Goal: Task Accomplishment & Management: Use online tool/utility

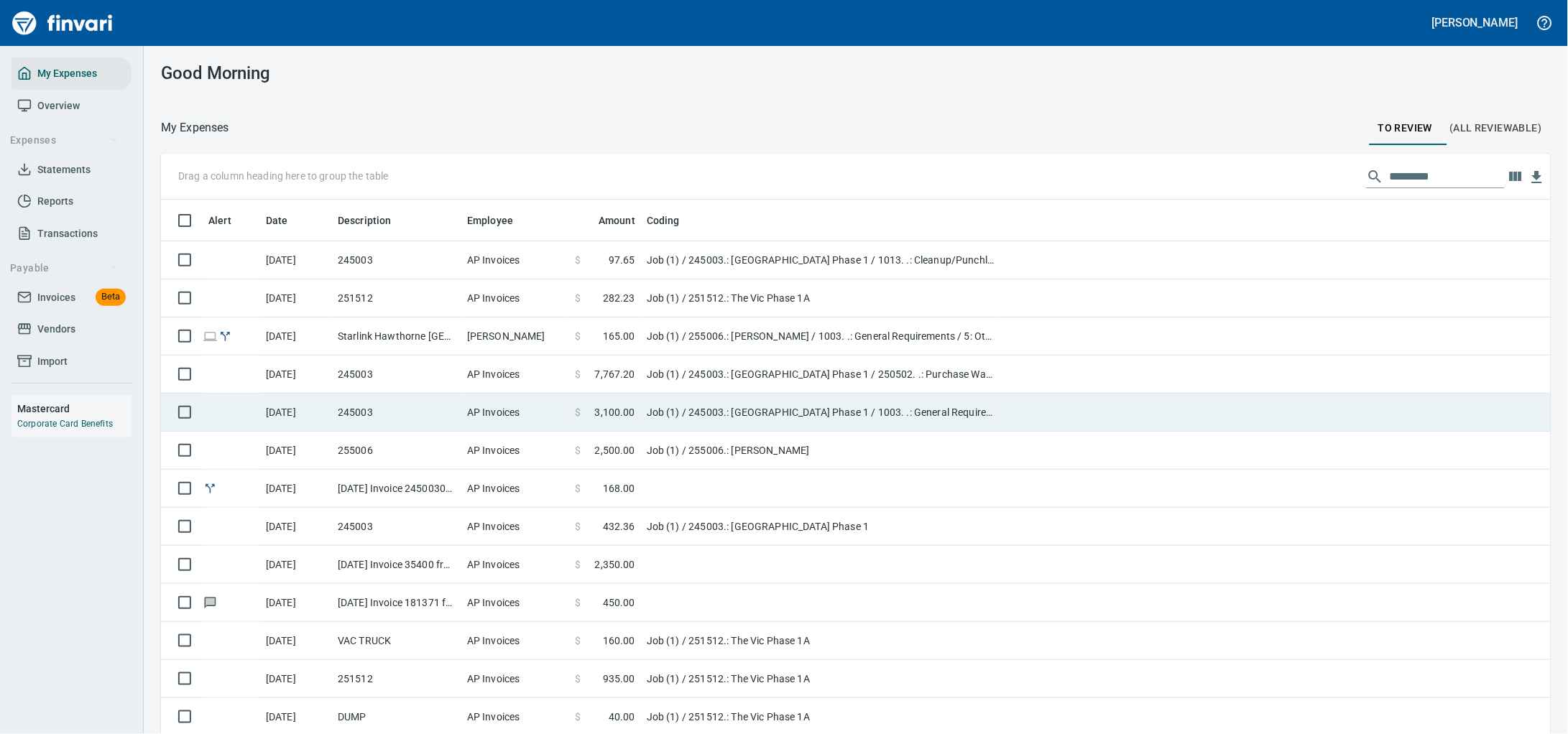
scroll to position [563, 1348]
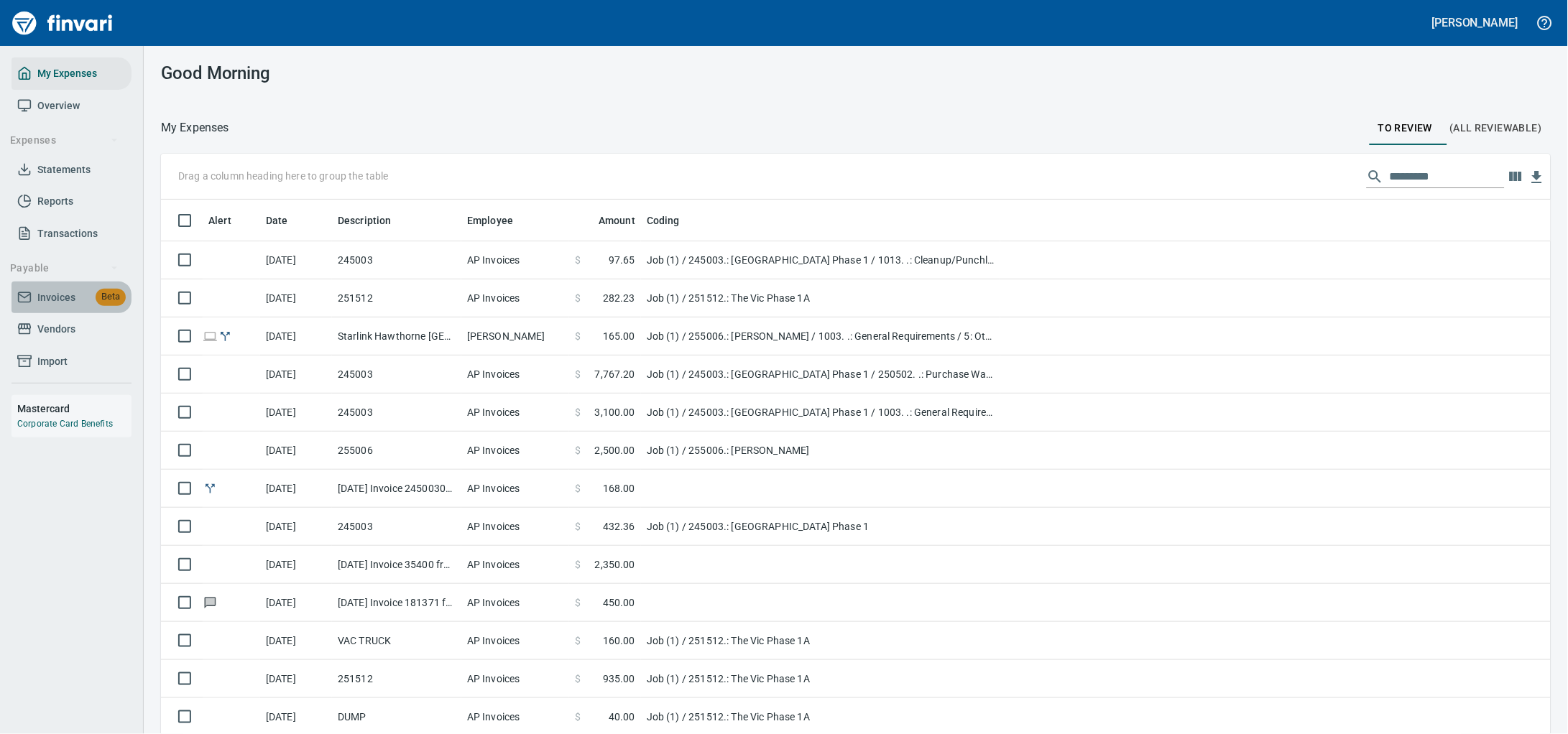
click at [61, 307] on span "Invoices" at bounding box center [56, 298] width 38 height 18
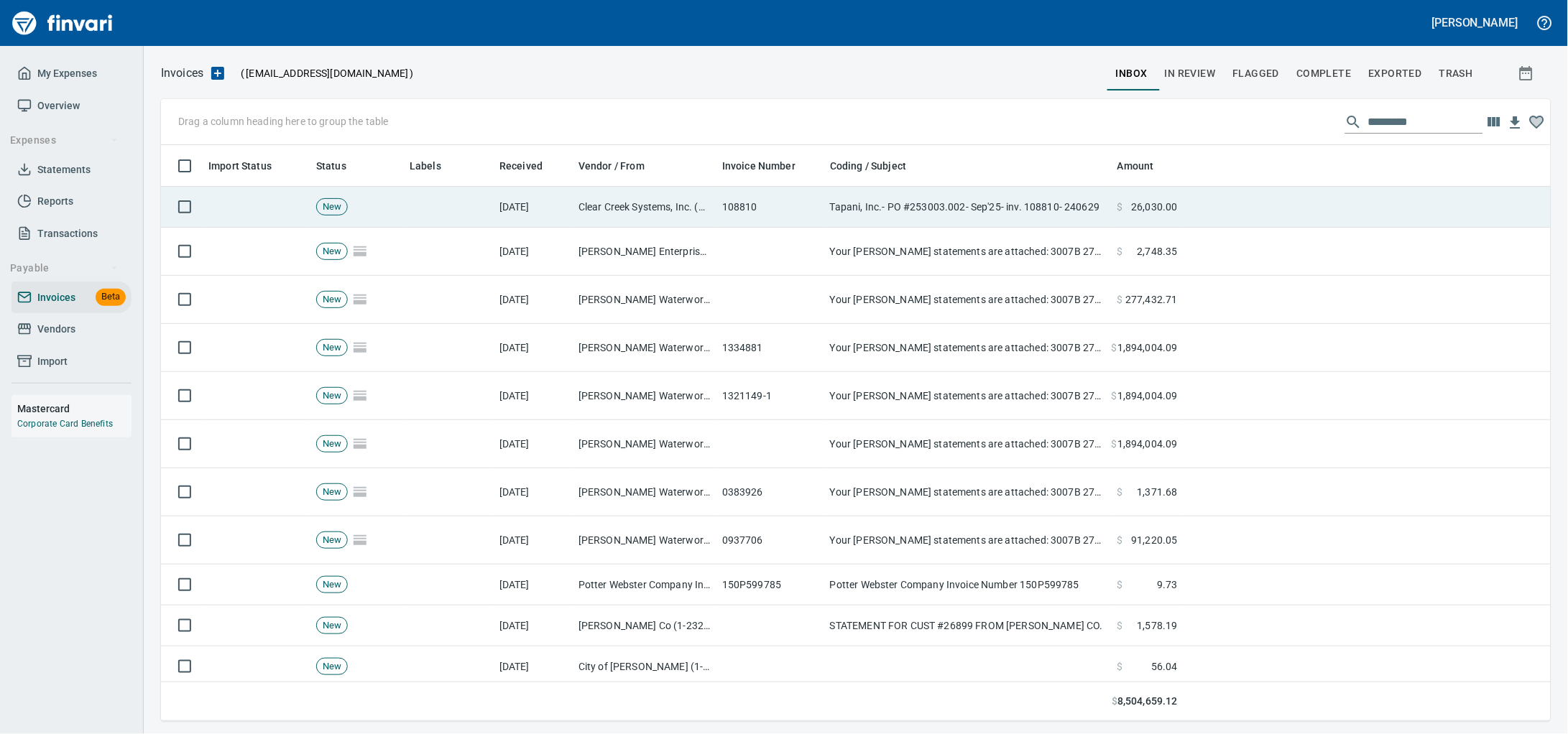
scroll to position [563, 1362]
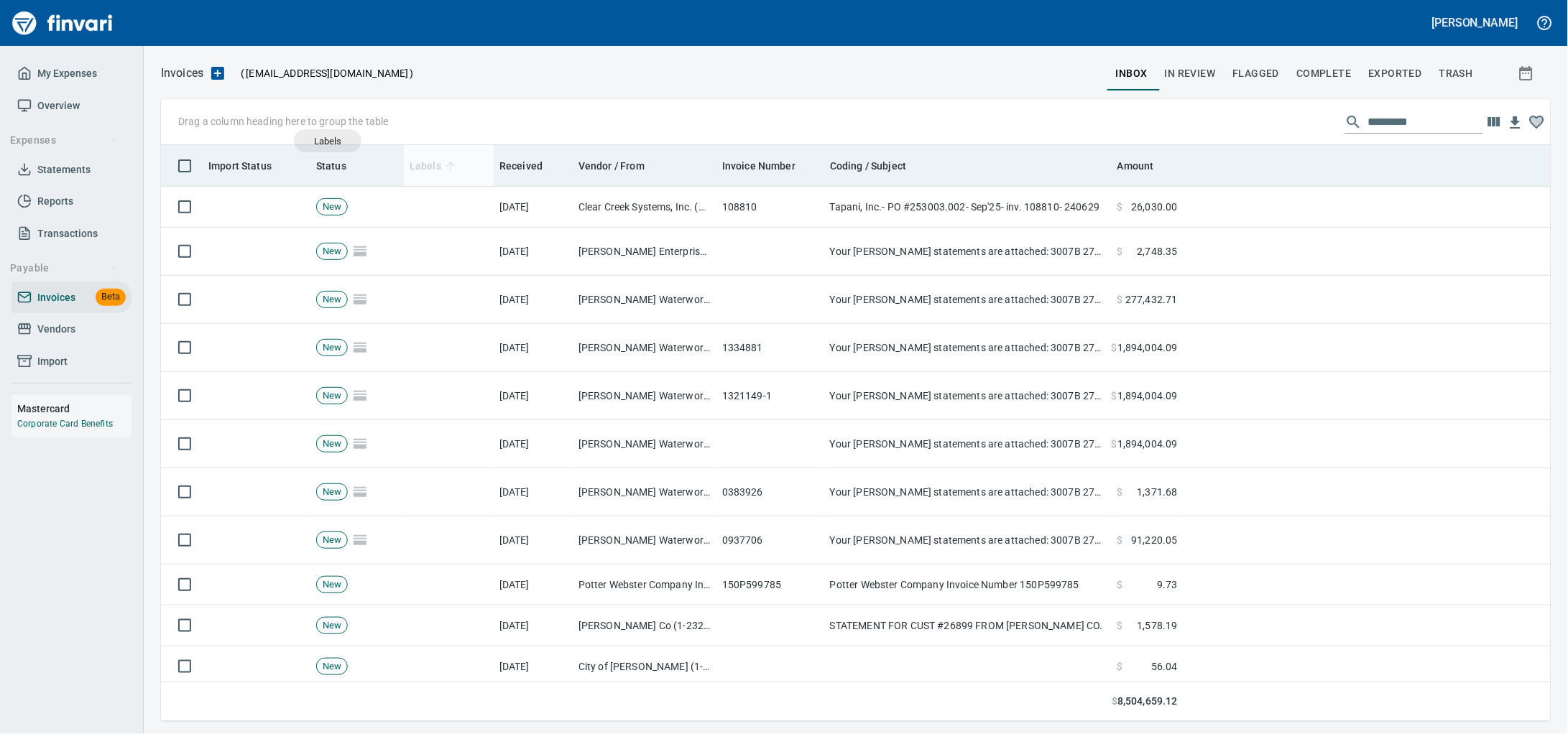
drag, startPoint x: 435, startPoint y: 171, endPoint x: 426, endPoint y: 167, distance: 9.8
click at [328, 141] on body "[PERSON_NAME] My Expenses Overview Expenses Statements Reports Transactions Pay…" at bounding box center [784, 367] width 1568 height 734
click at [440, 167] on body "[PERSON_NAME] My Expenses Overview Expenses Statements Reports Transactions Pay…" at bounding box center [784, 367] width 1568 height 734
click at [433, 164] on span "Labels" at bounding box center [425, 165] width 32 height 17
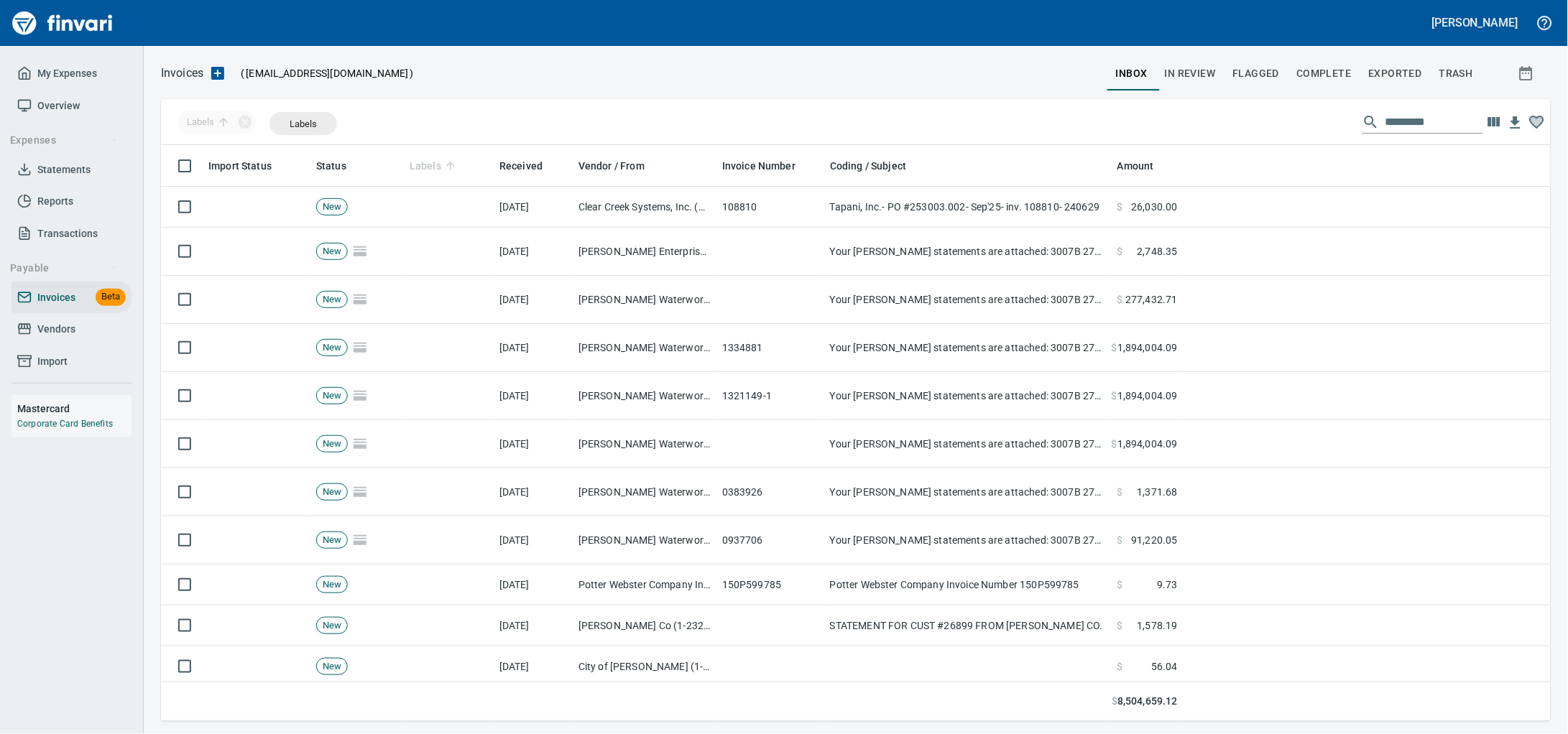
drag, startPoint x: 430, startPoint y: 170, endPoint x: 302, endPoint y: 124, distance: 136.0
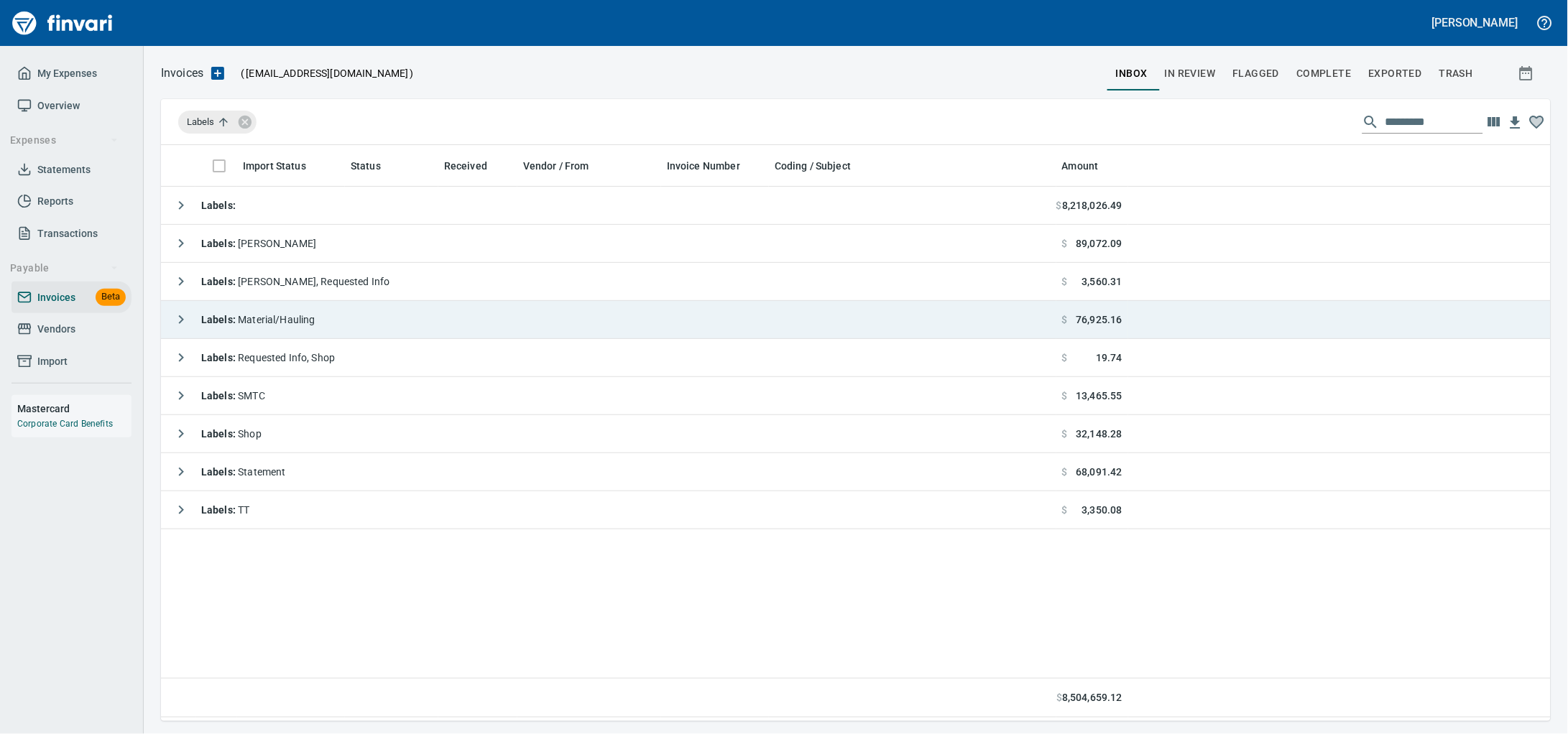
click at [304, 323] on span "Labels : Material/Hauling" at bounding box center [259, 319] width 114 height 12
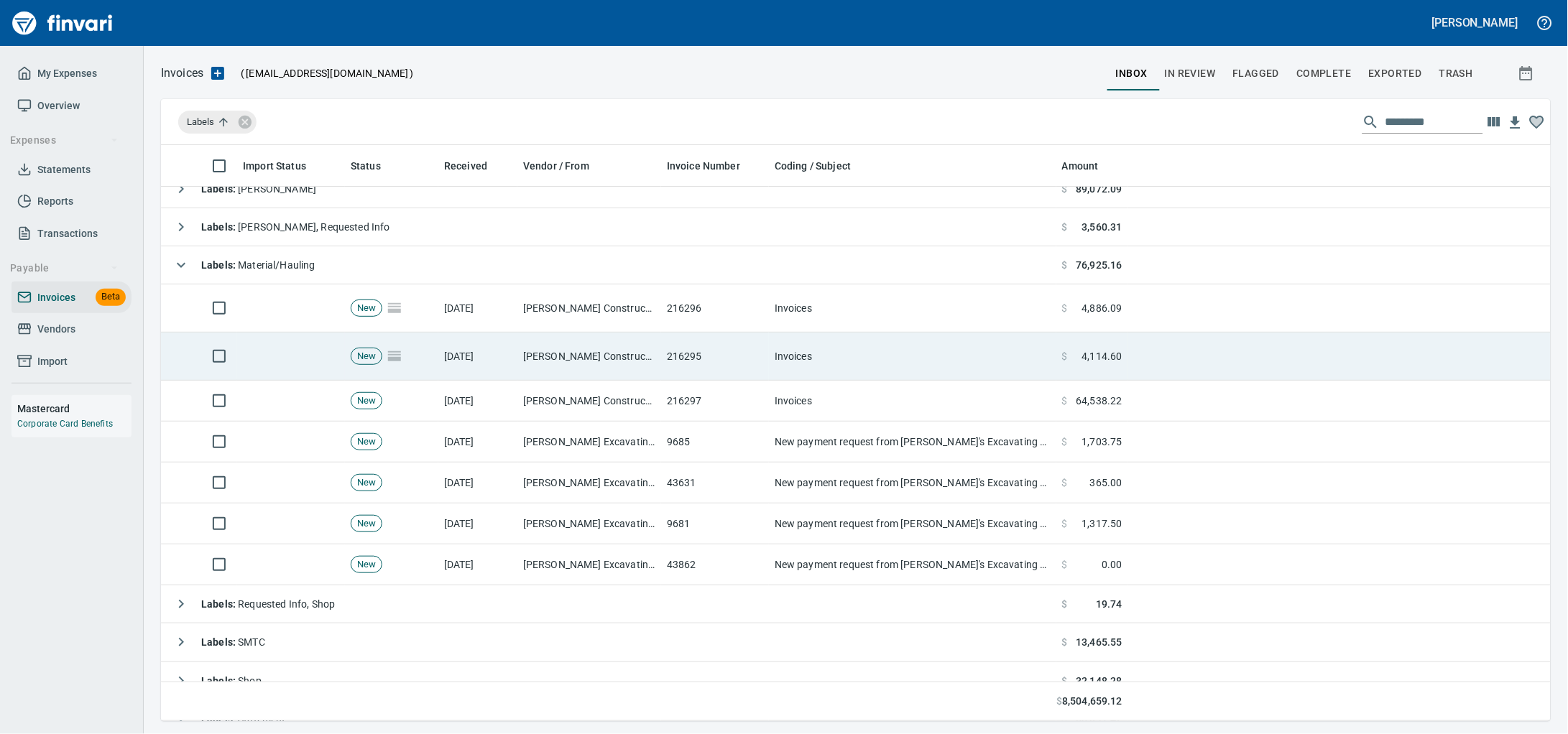
scroll to position [0, 0]
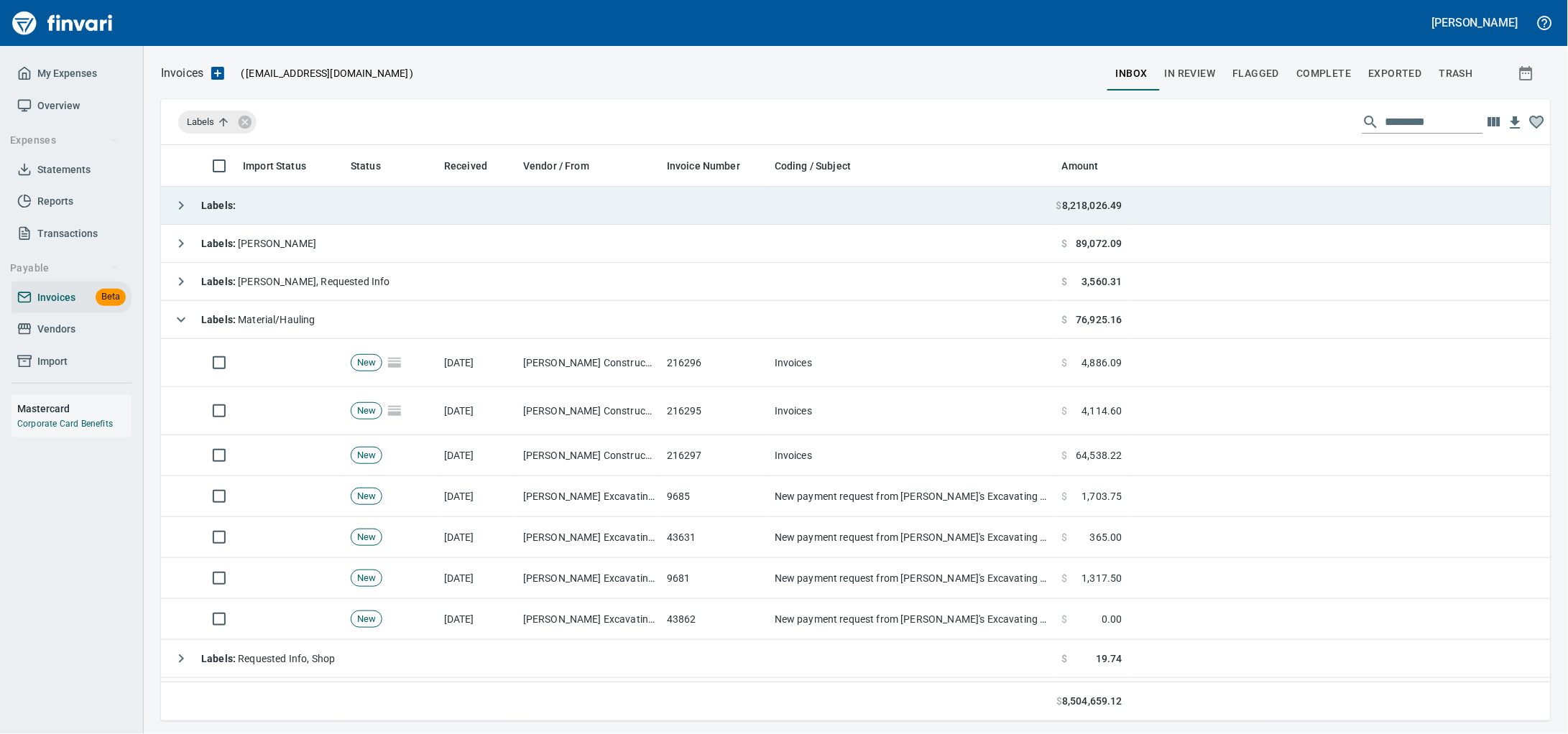
click at [302, 216] on td "Labels :" at bounding box center [608, 206] width 896 height 38
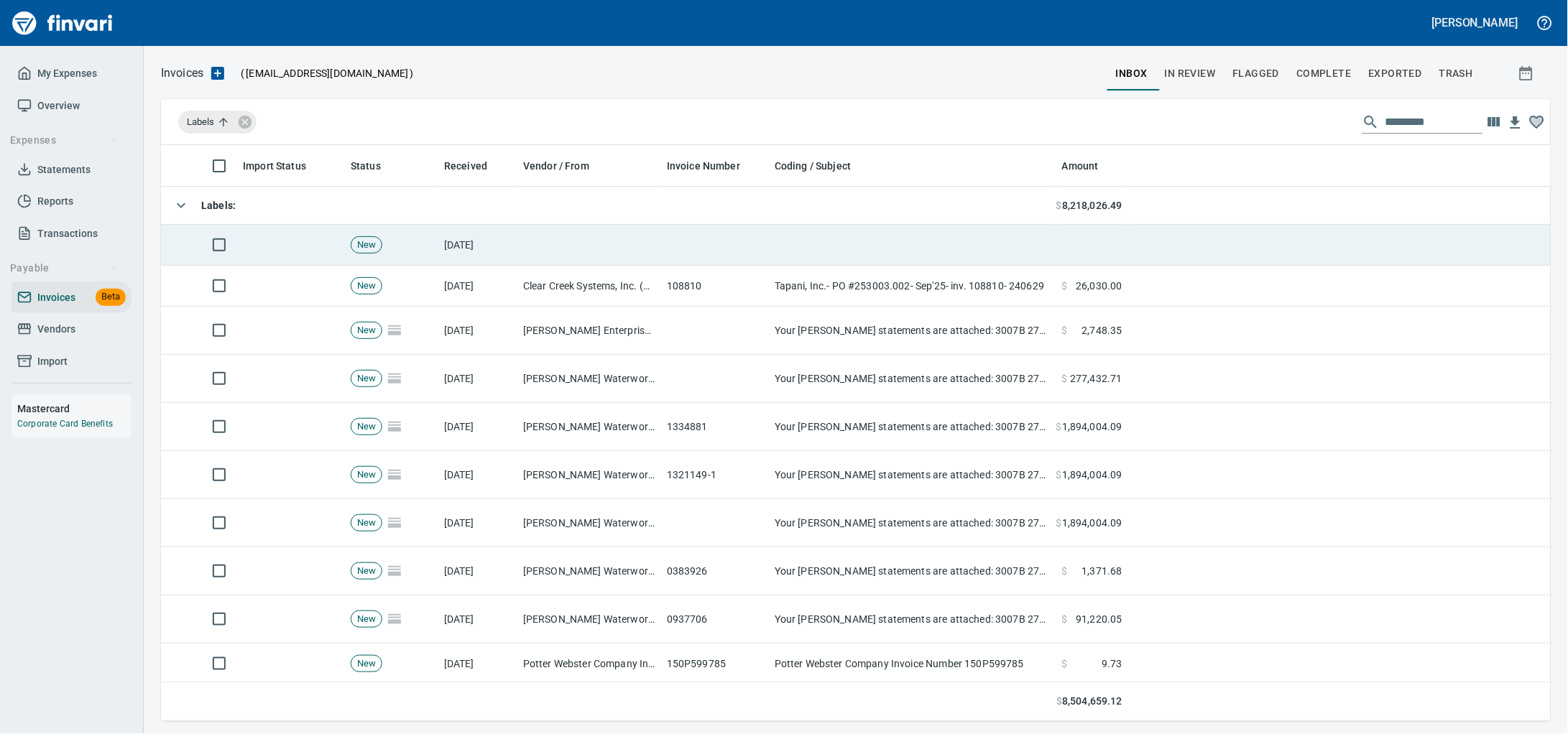
click at [627, 243] on td at bounding box center [589, 245] width 143 height 41
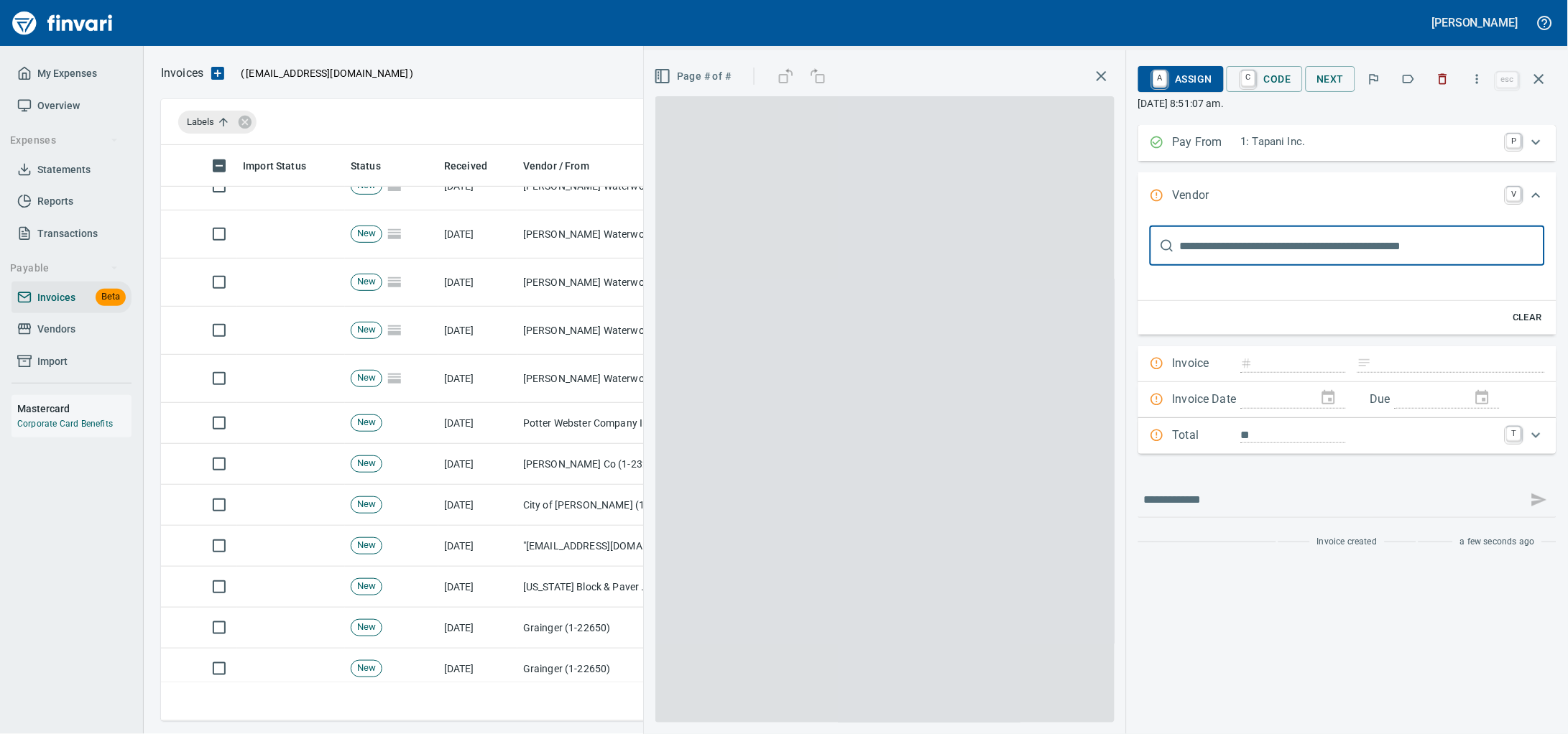
scroll to position [358, 0]
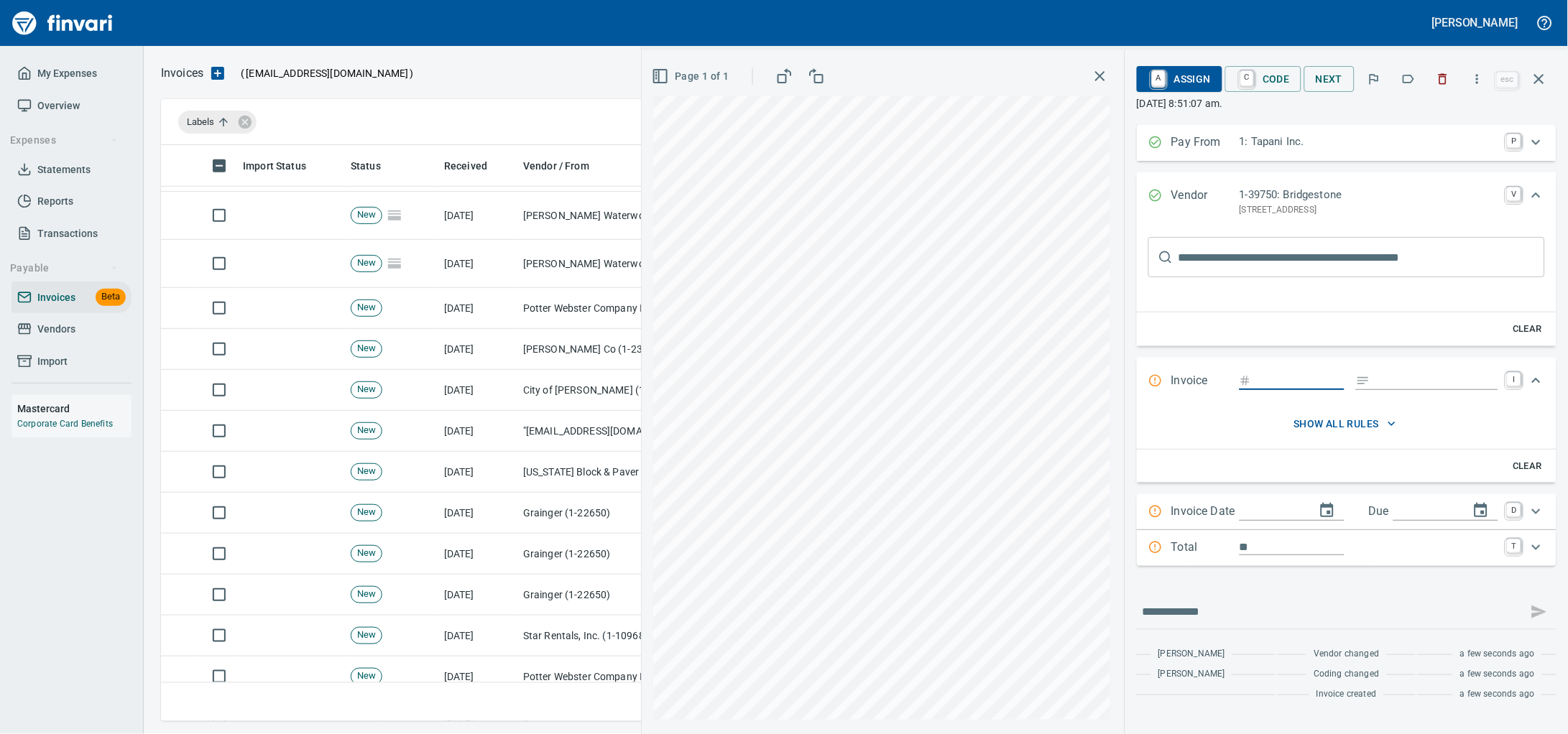
type input "**********"
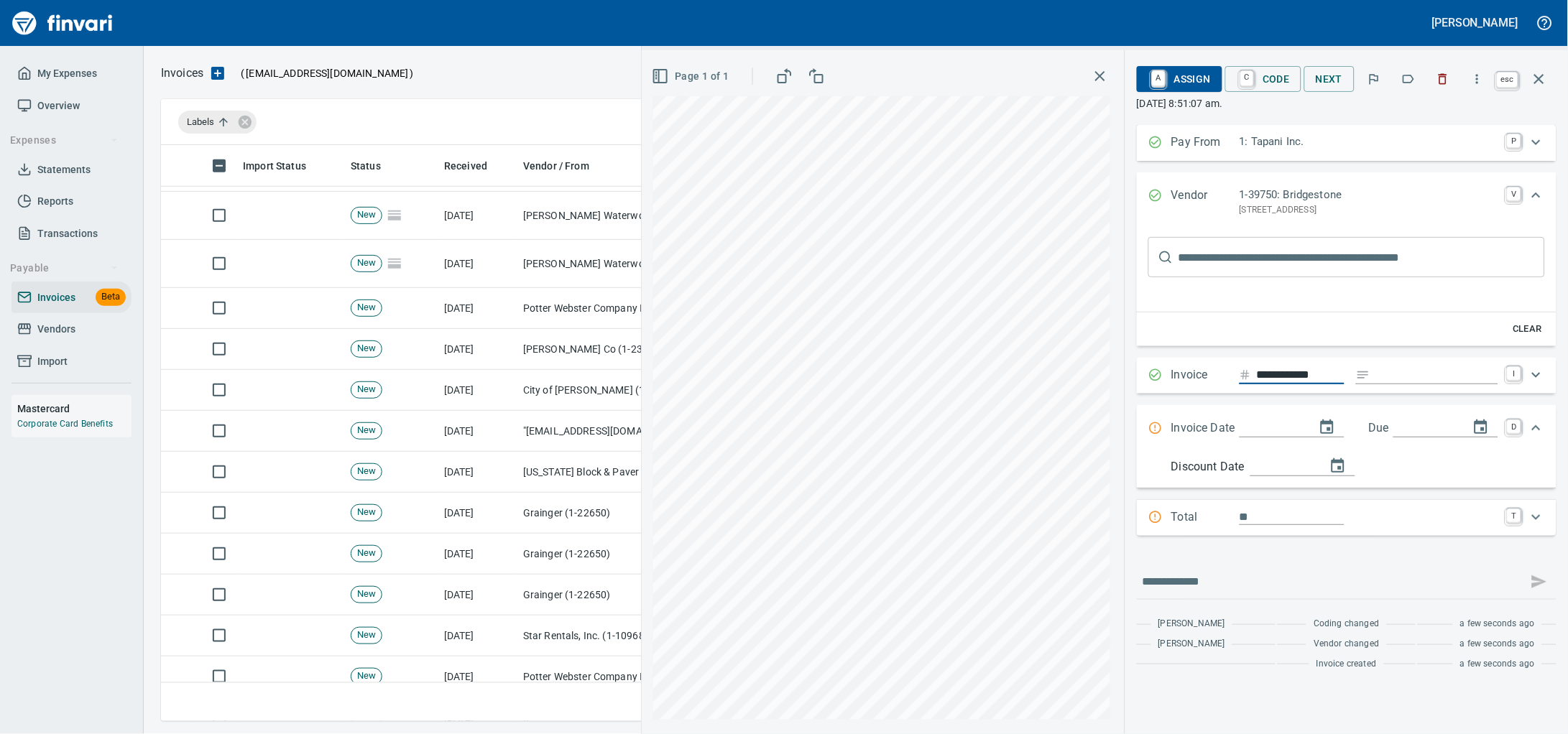
click at [1531, 71] on icon "button" at bounding box center [1539, 79] width 17 height 17
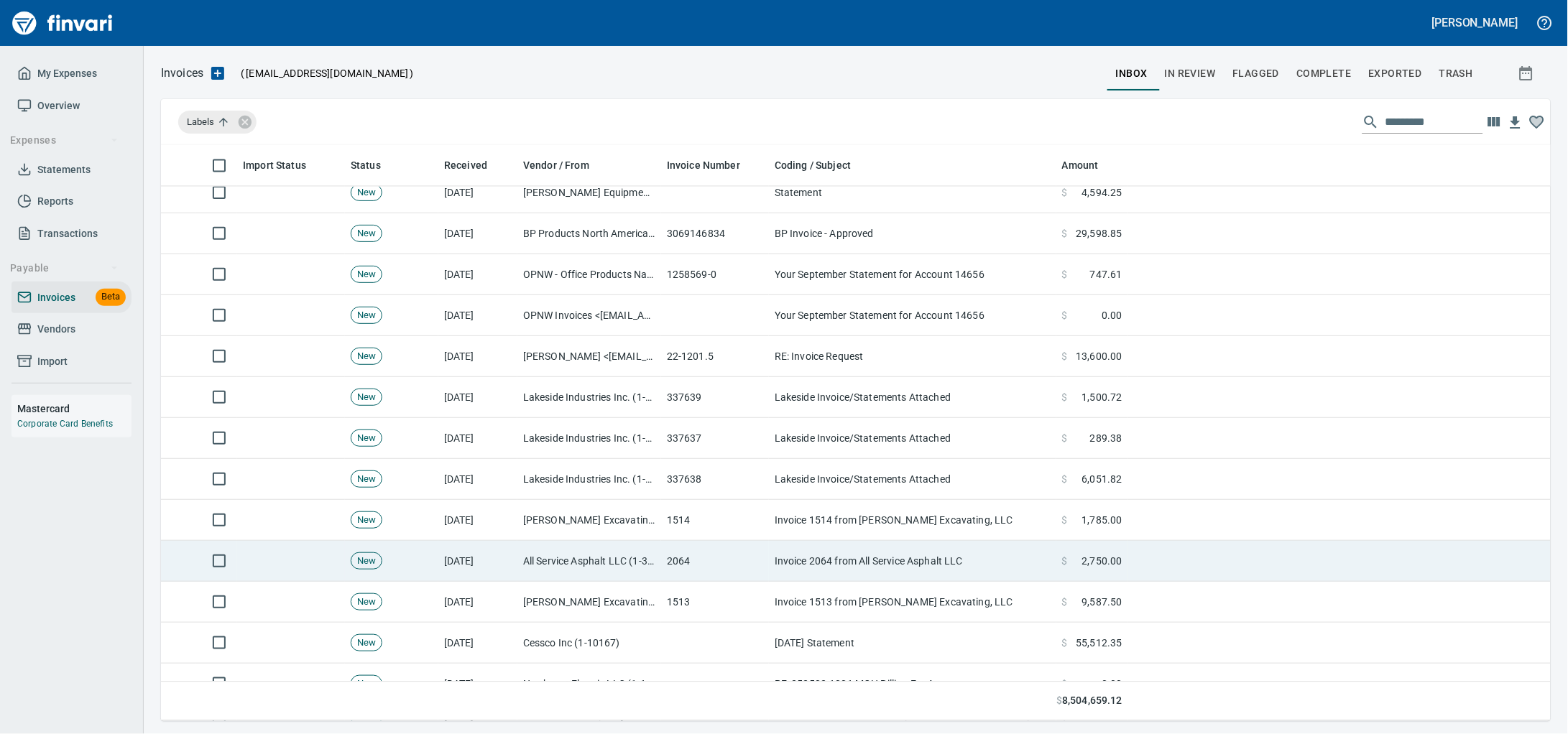
scroll to position [987, 0]
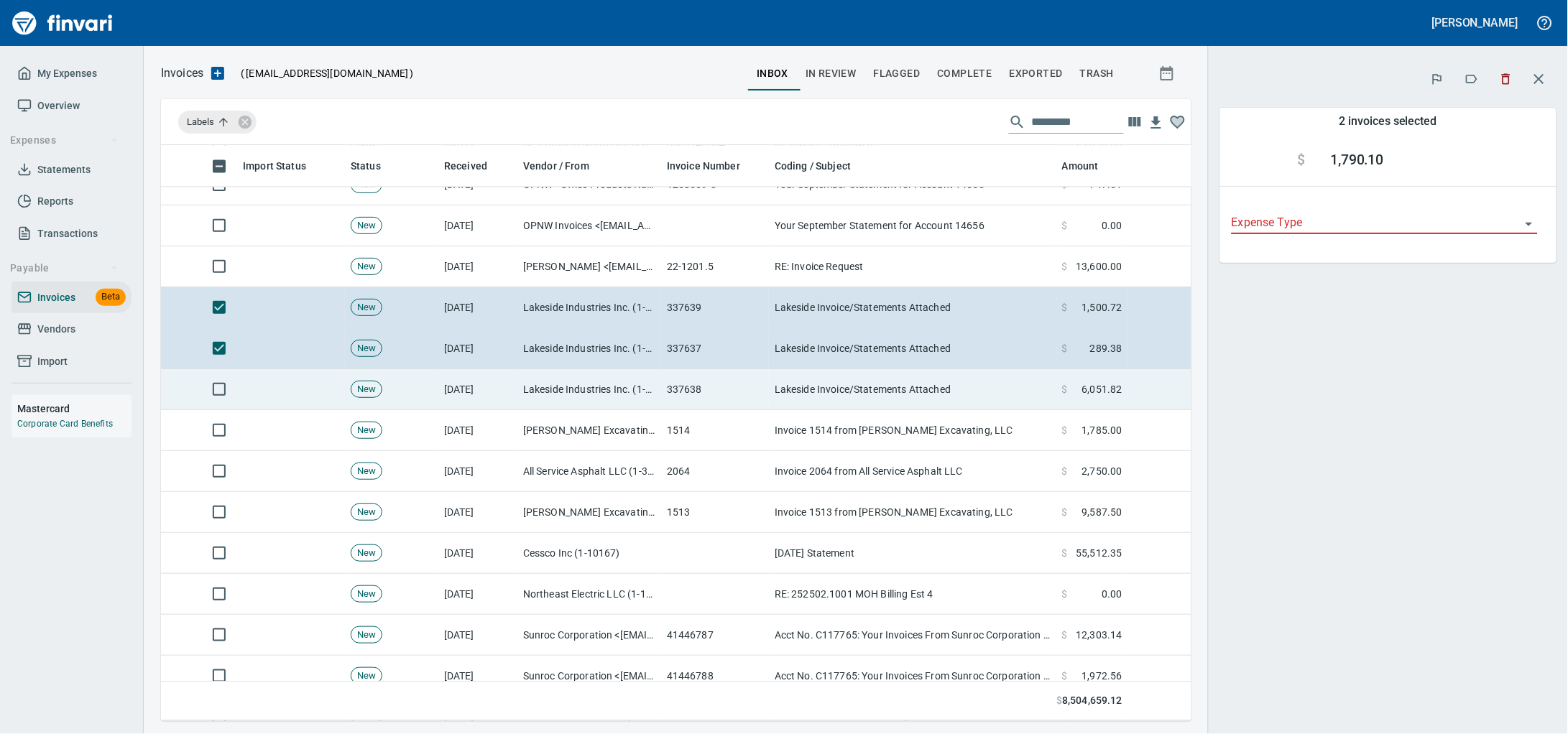
scroll to position [563, 1003]
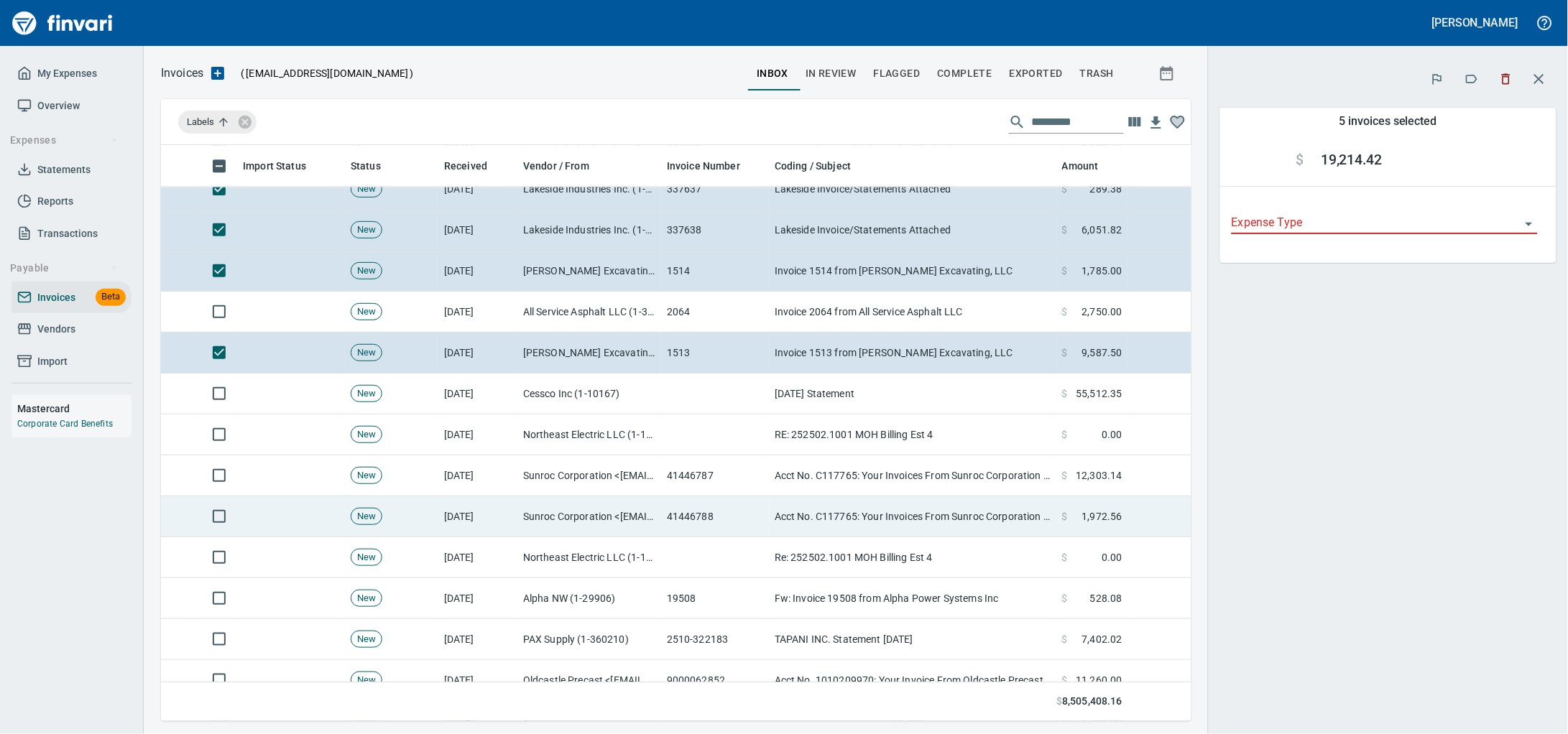
scroll to position [1167, 0]
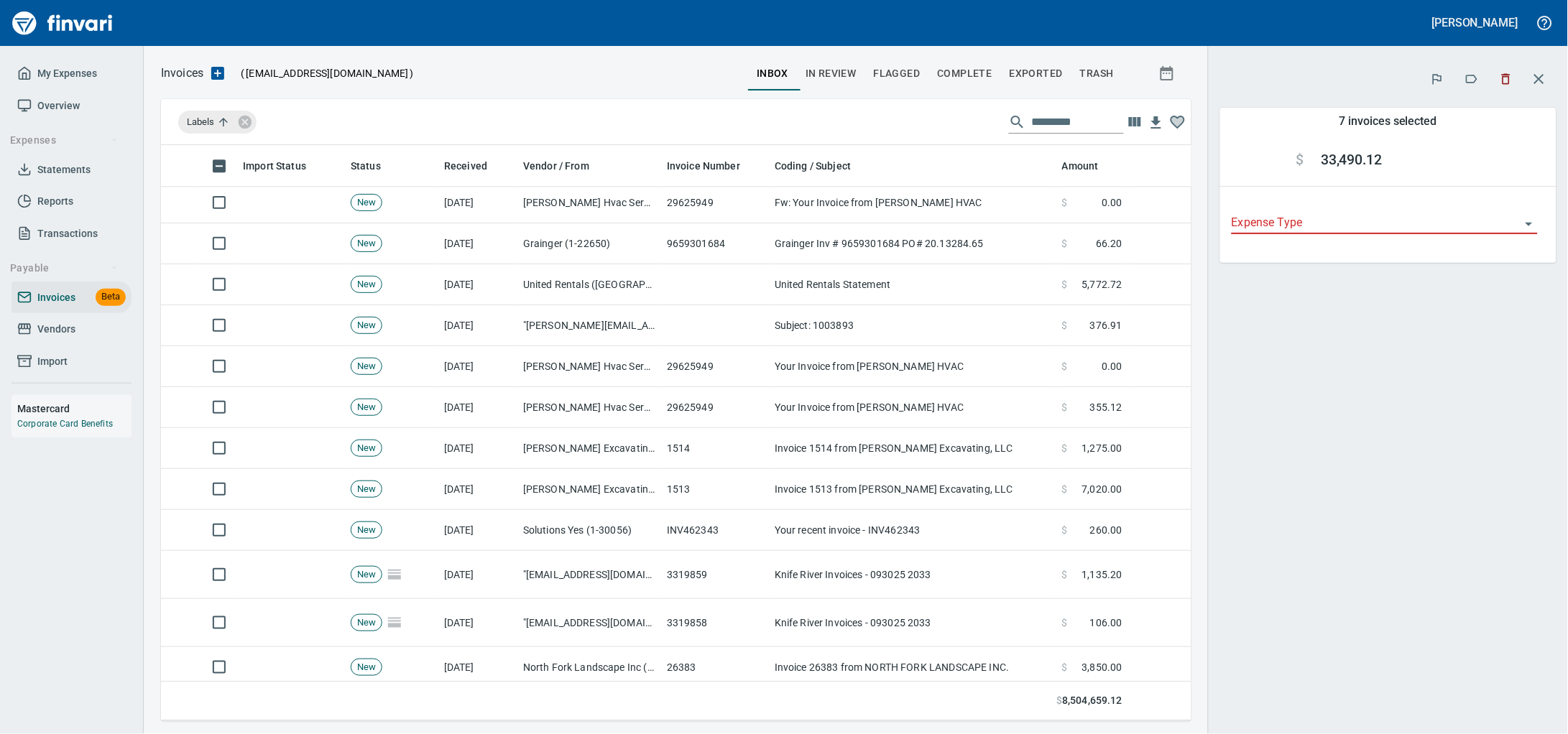
scroll to position [4399, 0]
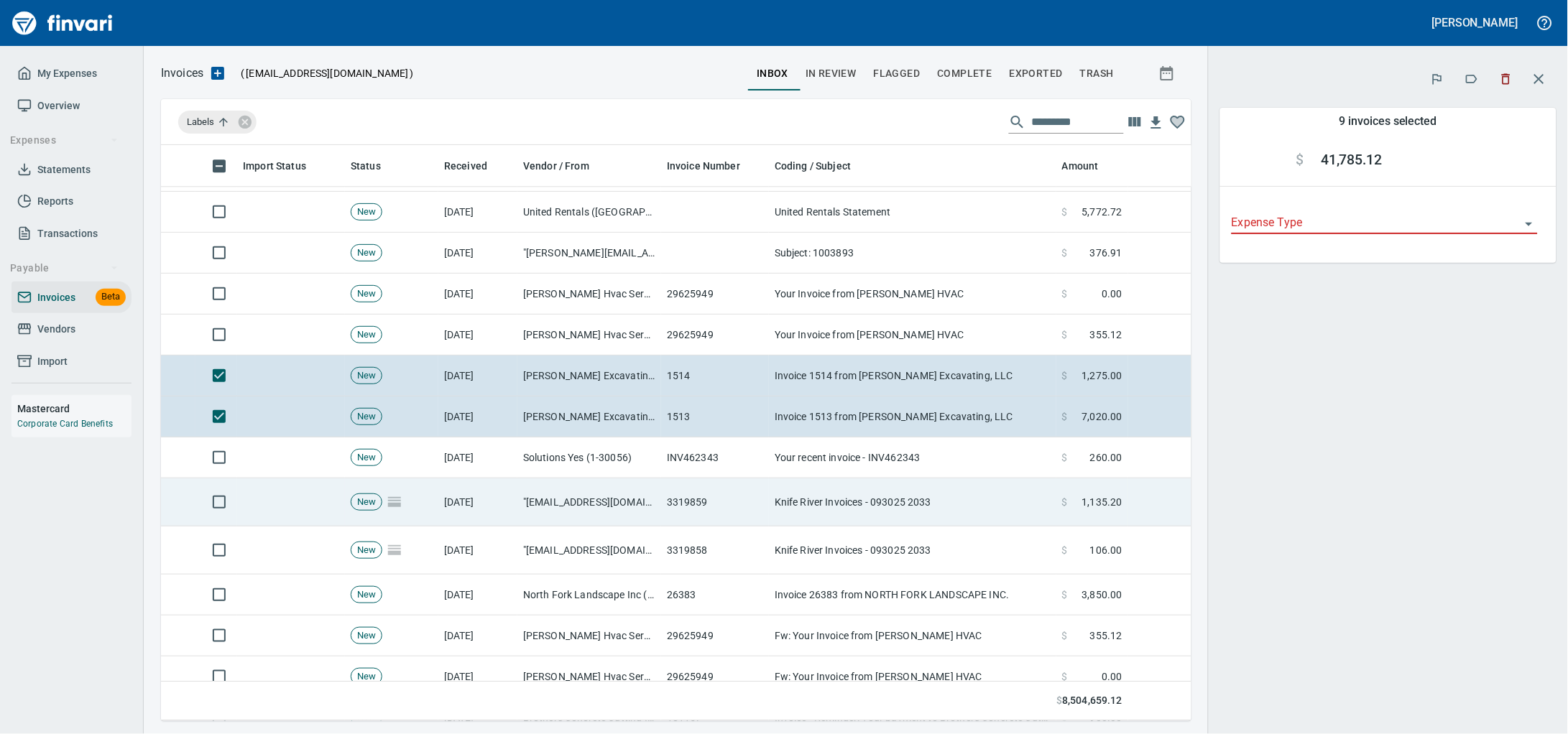
scroll to position [4489, 0]
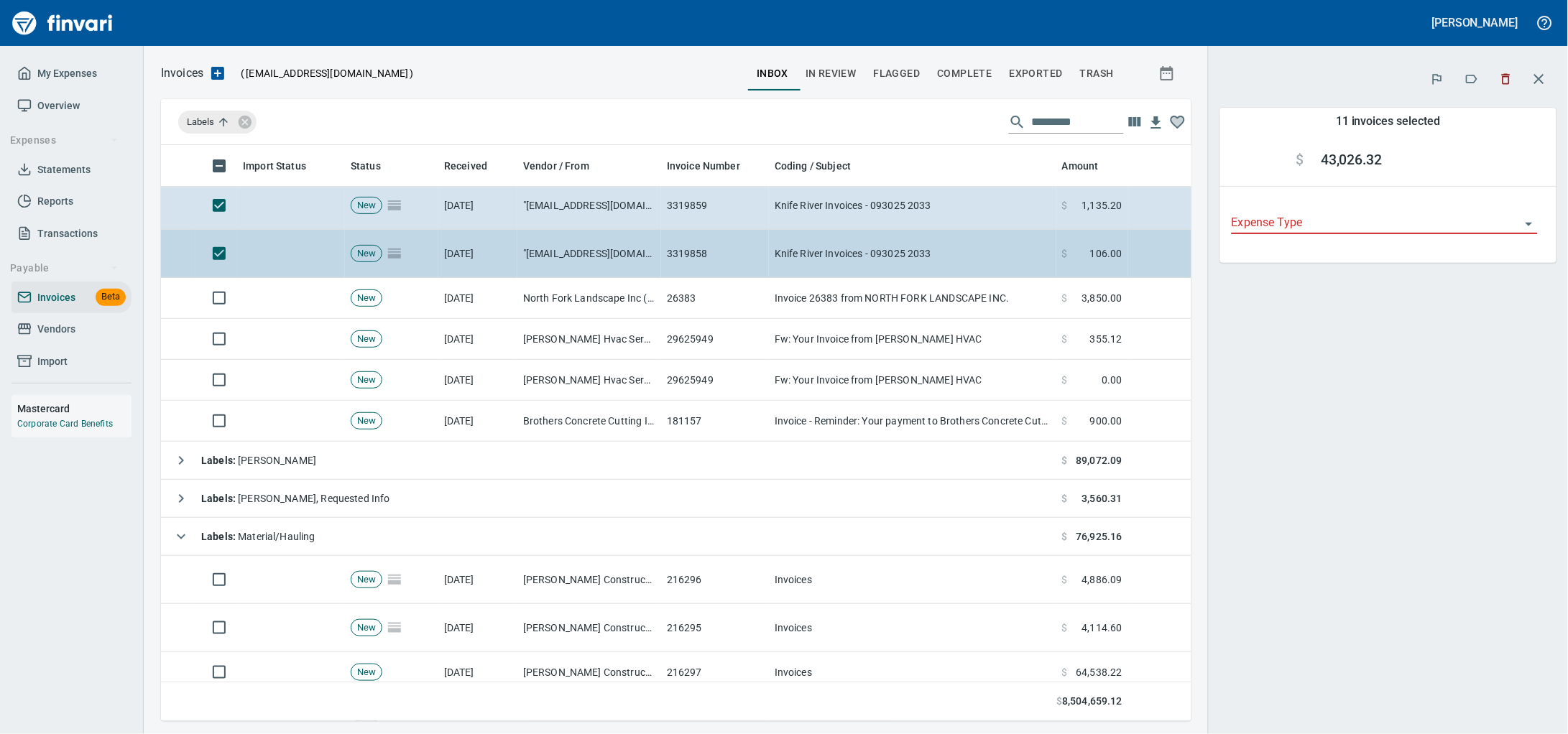
scroll to position [4759, 0]
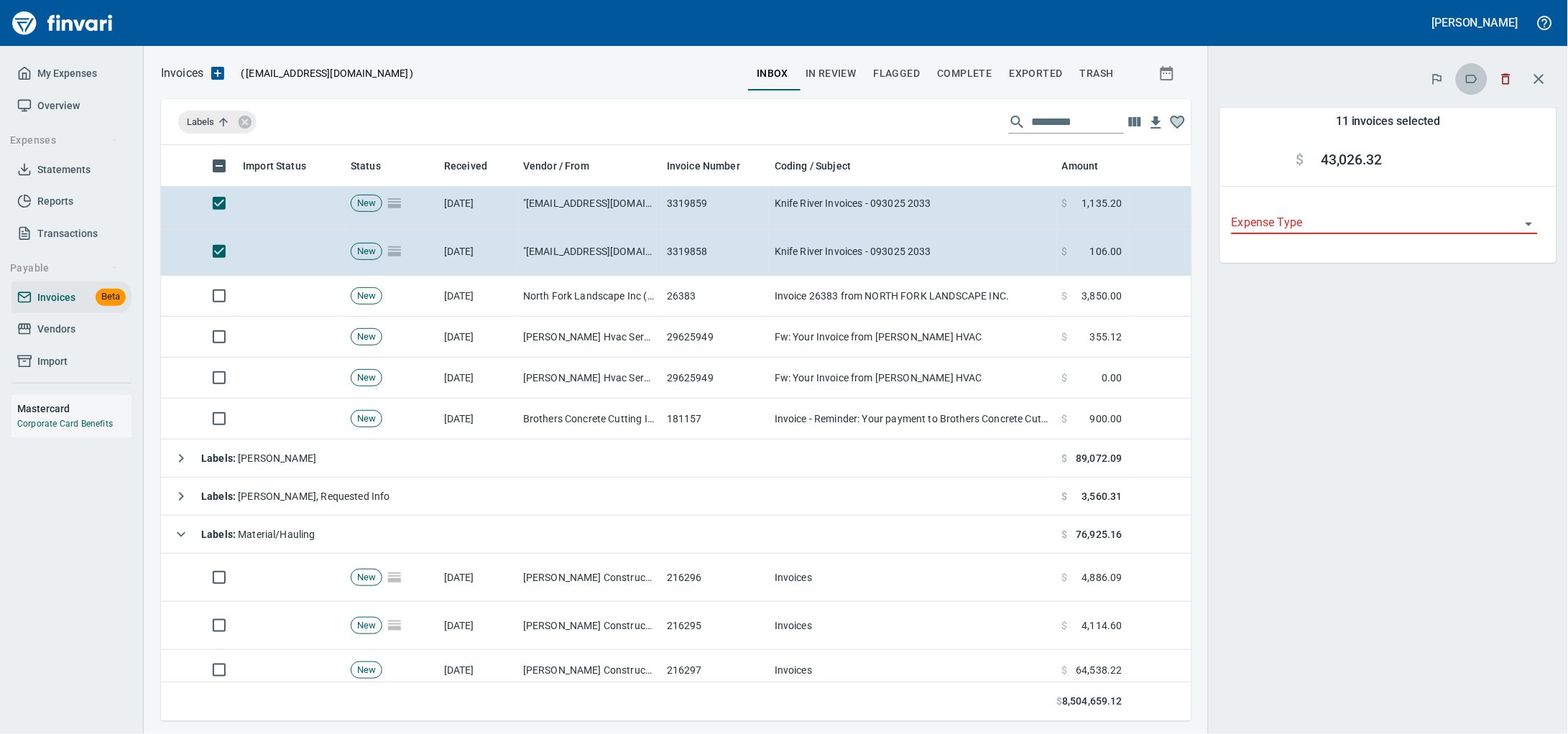
click at [1465, 74] on icon "button" at bounding box center [1472, 79] width 15 height 15
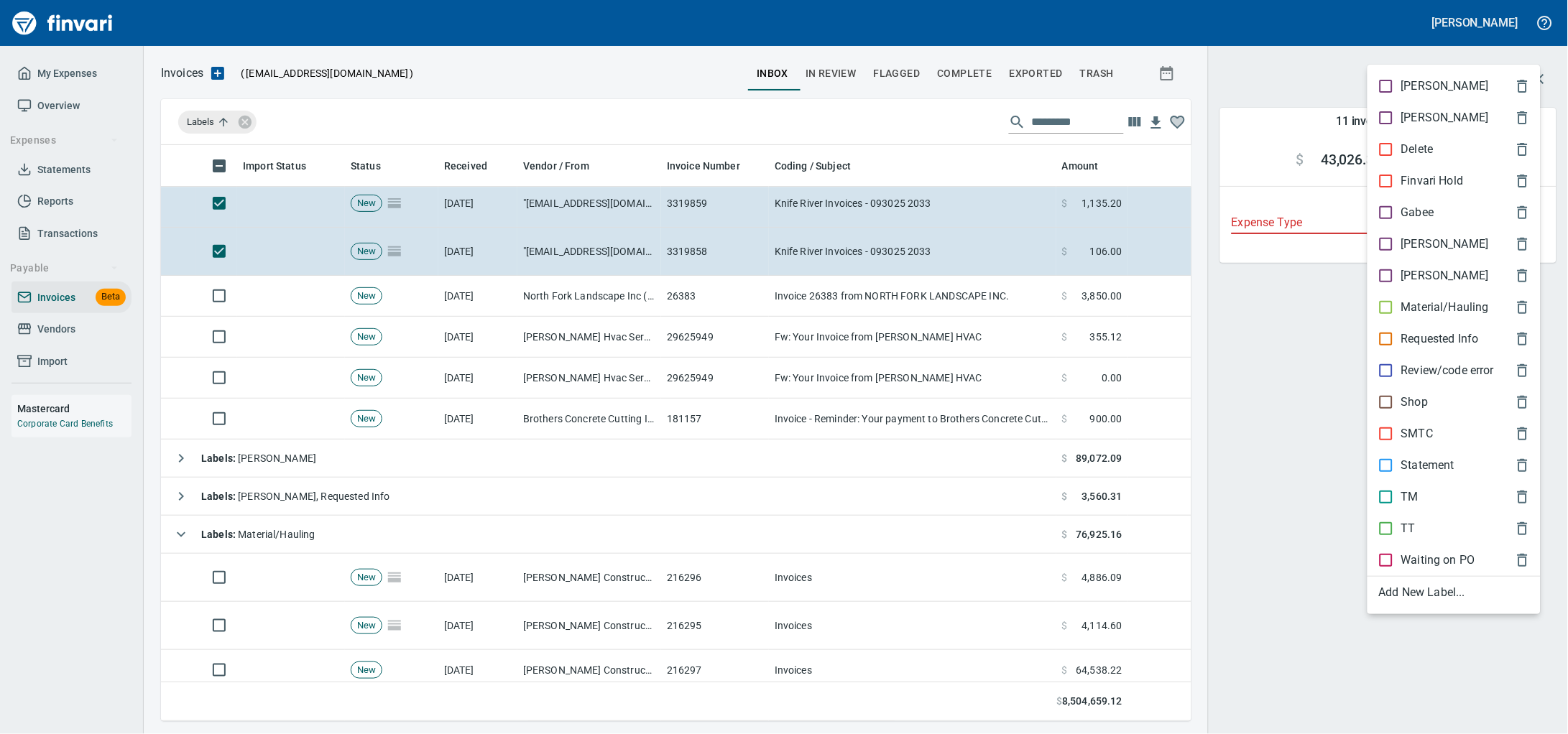
click at [1426, 316] on p "Material/Hauling" at bounding box center [1445, 307] width 88 height 17
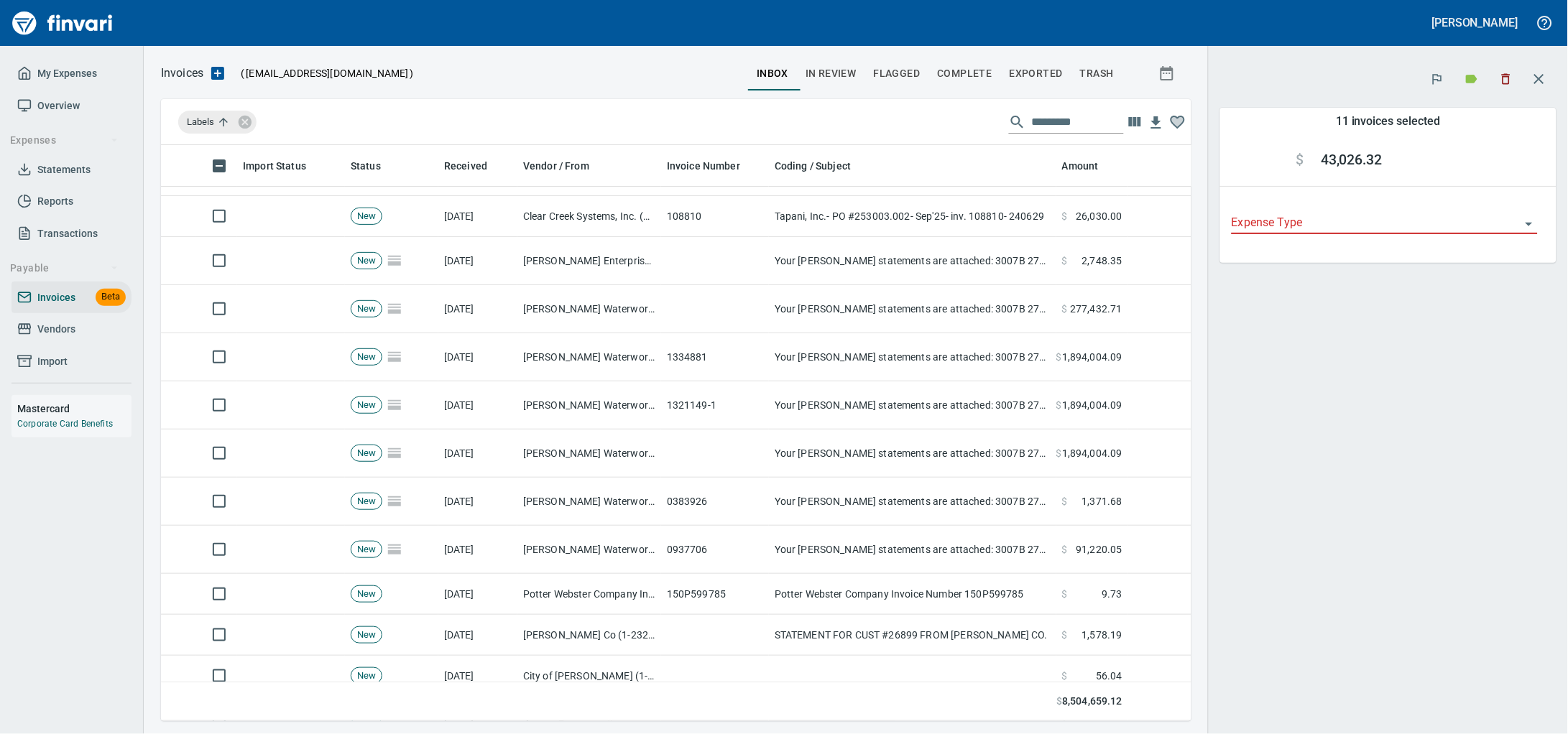
scroll to position [0, 0]
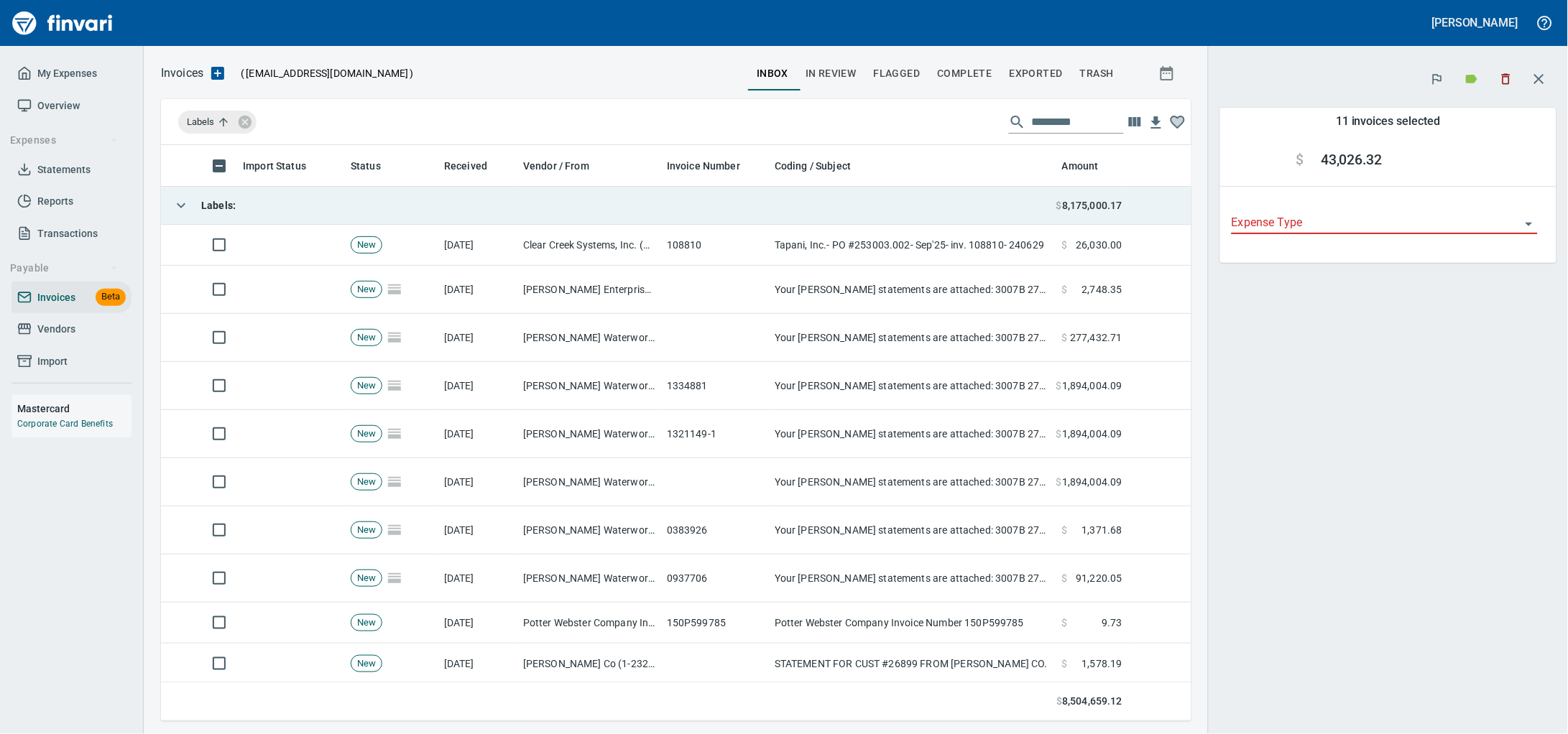
click at [378, 216] on td "Labels :" at bounding box center [608, 206] width 896 height 38
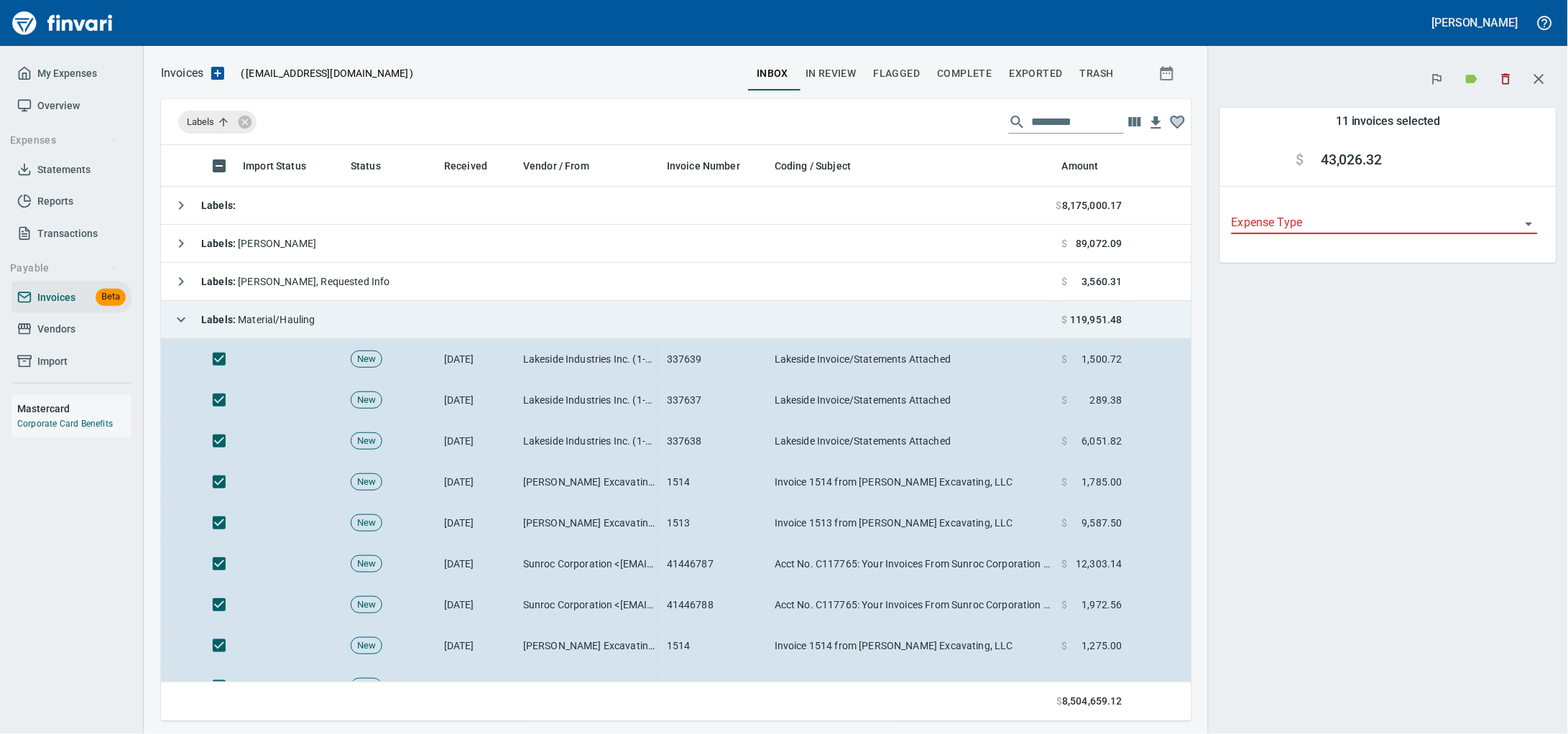
click at [499, 321] on td "Labels : Material/Hauling" at bounding box center [608, 320] width 896 height 38
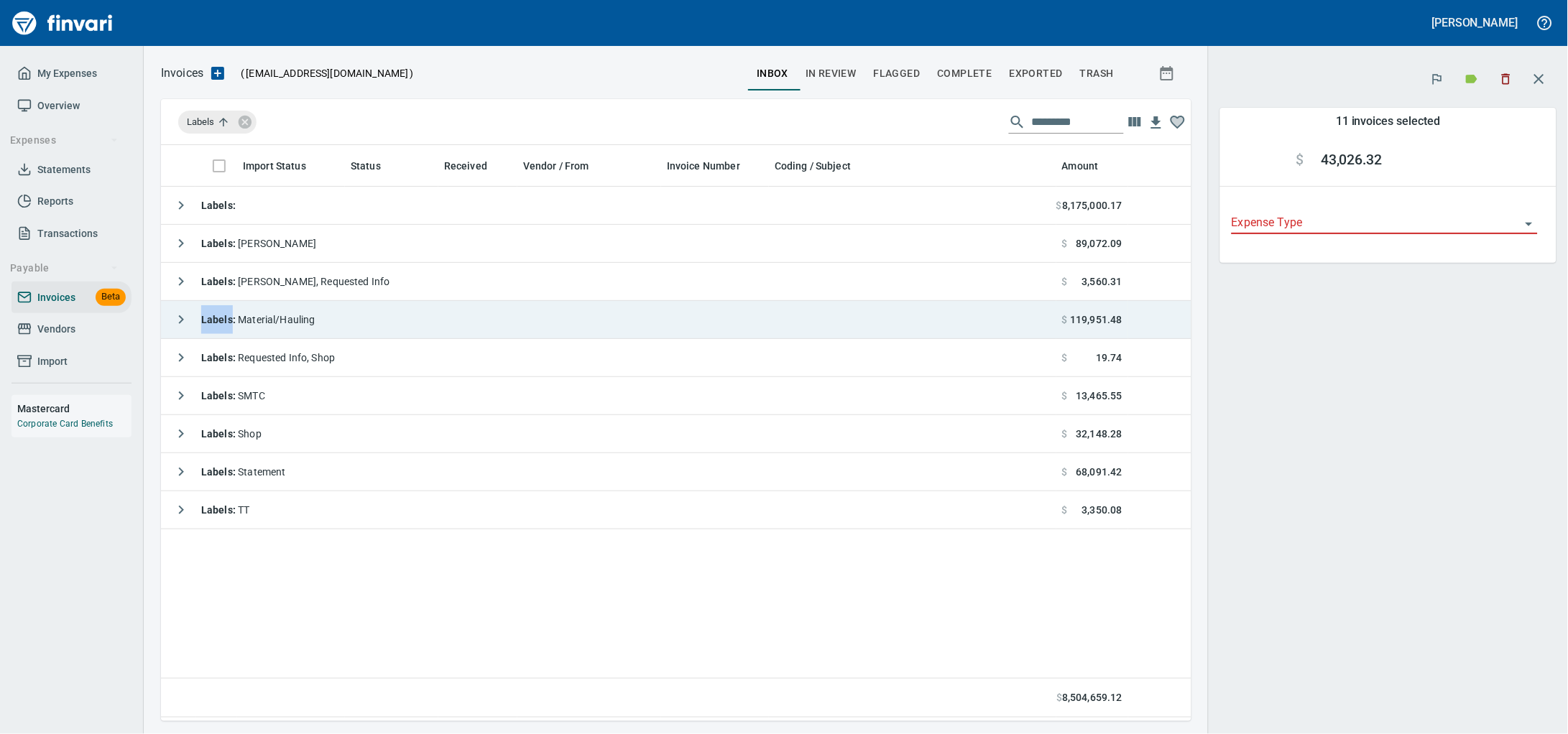
click at [500, 321] on td "Labels : Material/Hauling" at bounding box center [608, 320] width 896 height 38
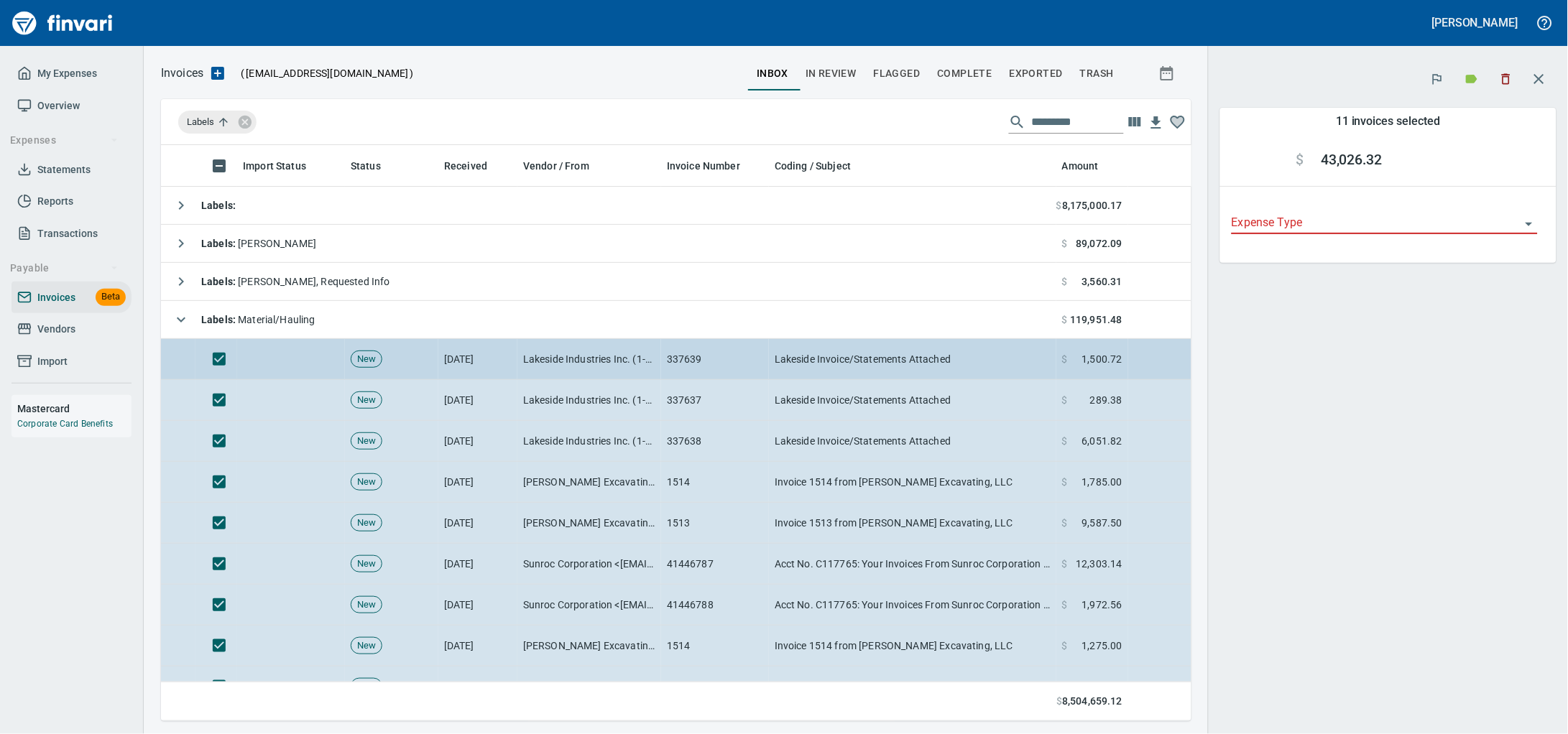
click at [555, 355] on td "Lakeside Industries Inc. (1-10589)" at bounding box center [589, 359] width 143 height 41
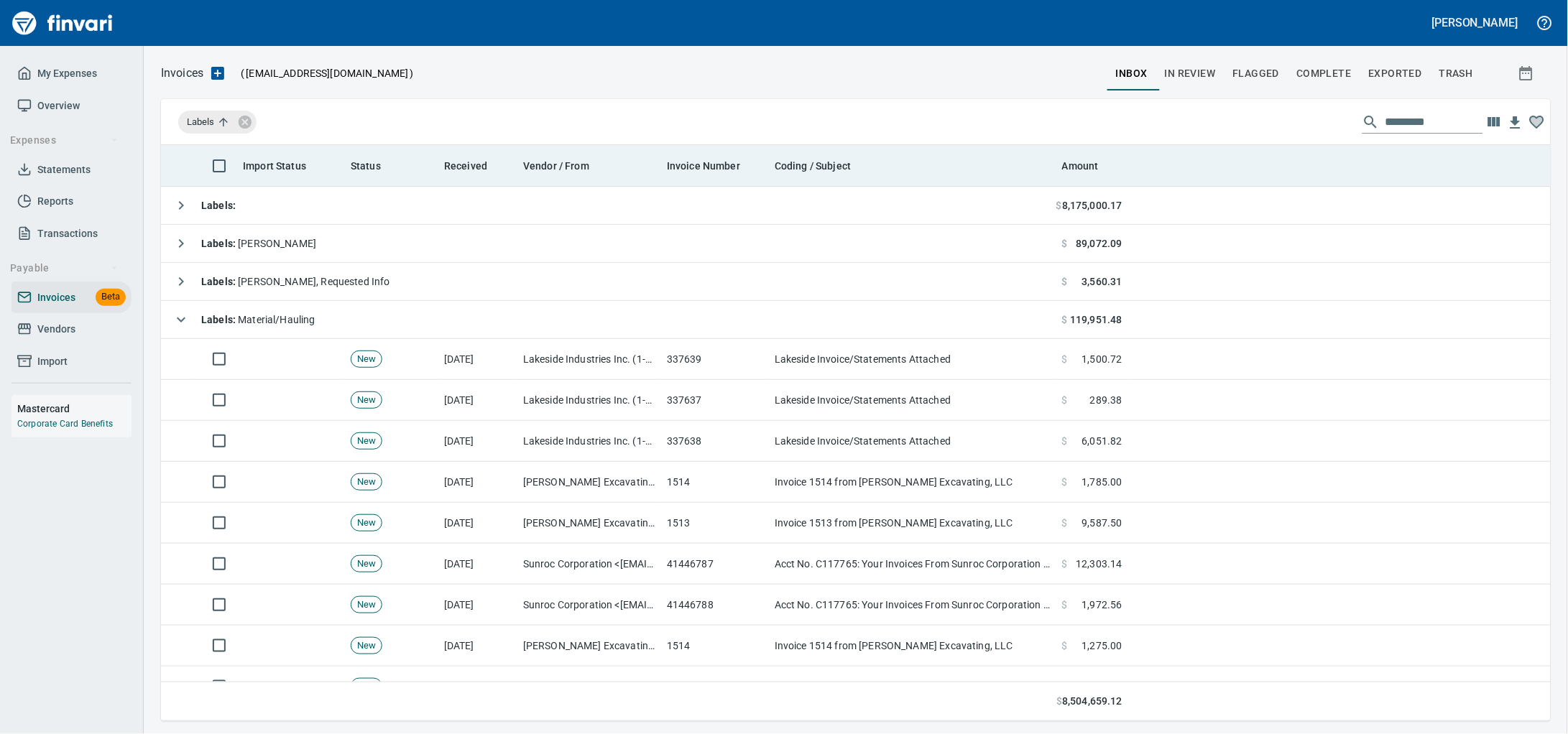
scroll to position [563, 1362]
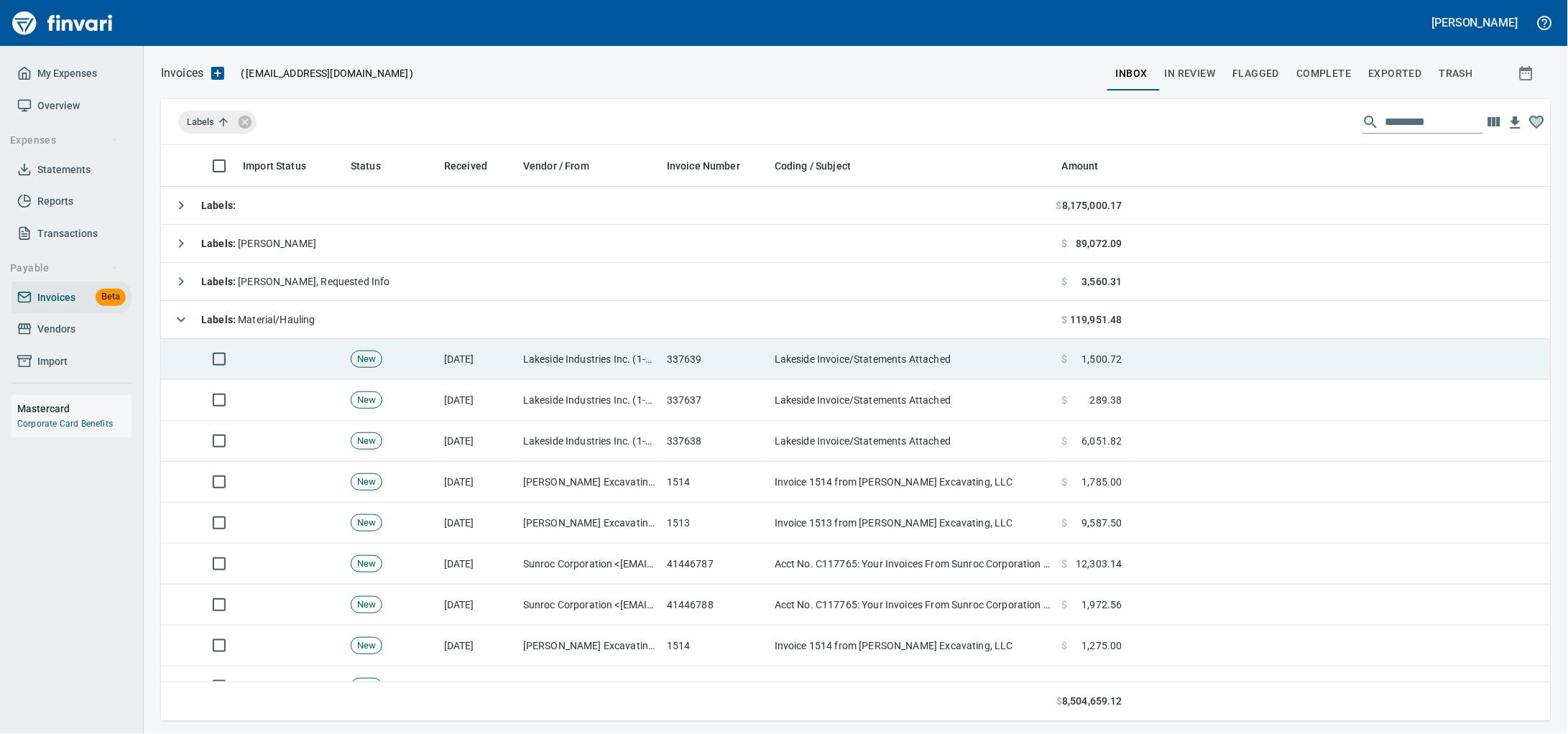
click at [692, 365] on td "337639" at bounding box center [714, 359] width 108 height 41
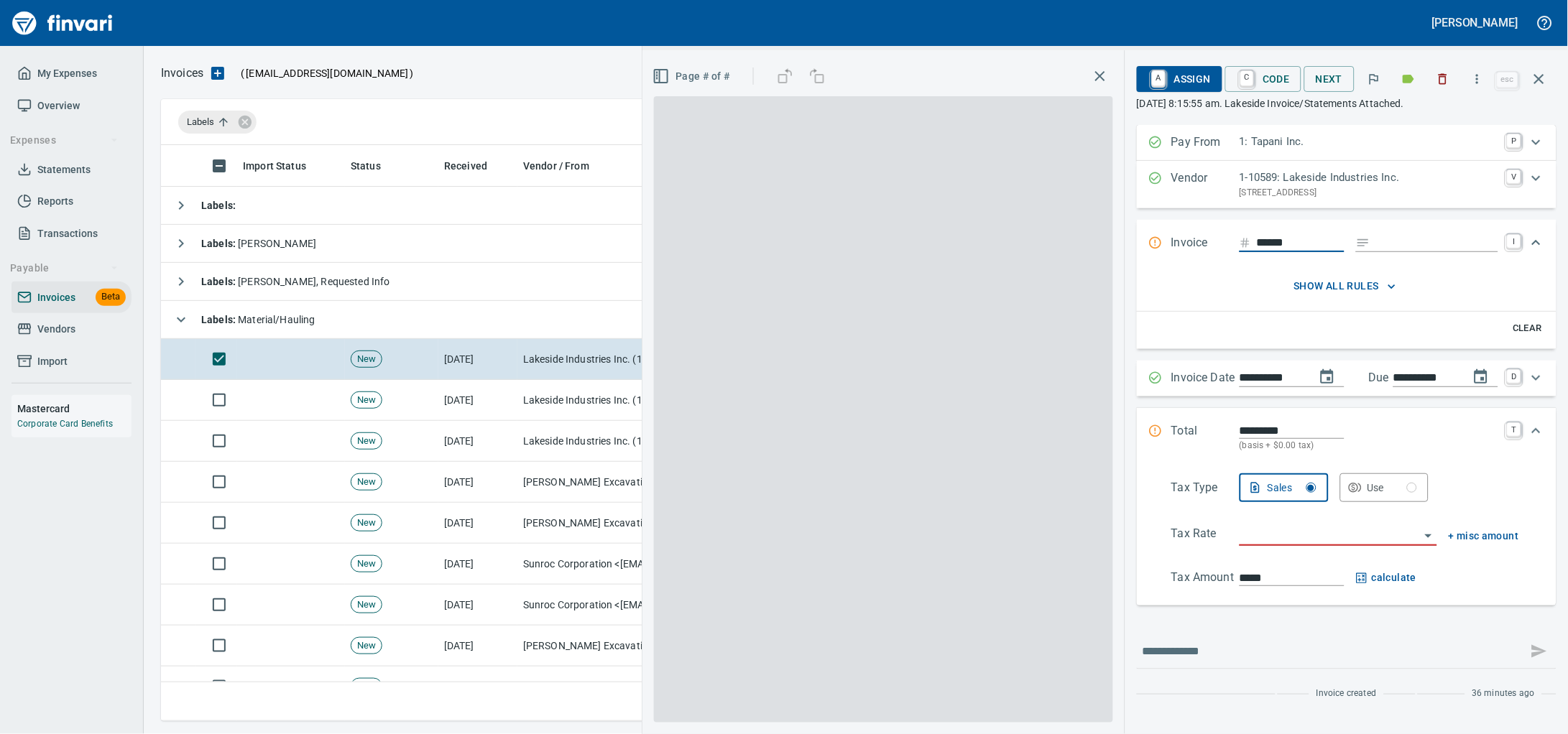
scroll to position [563, 1361]
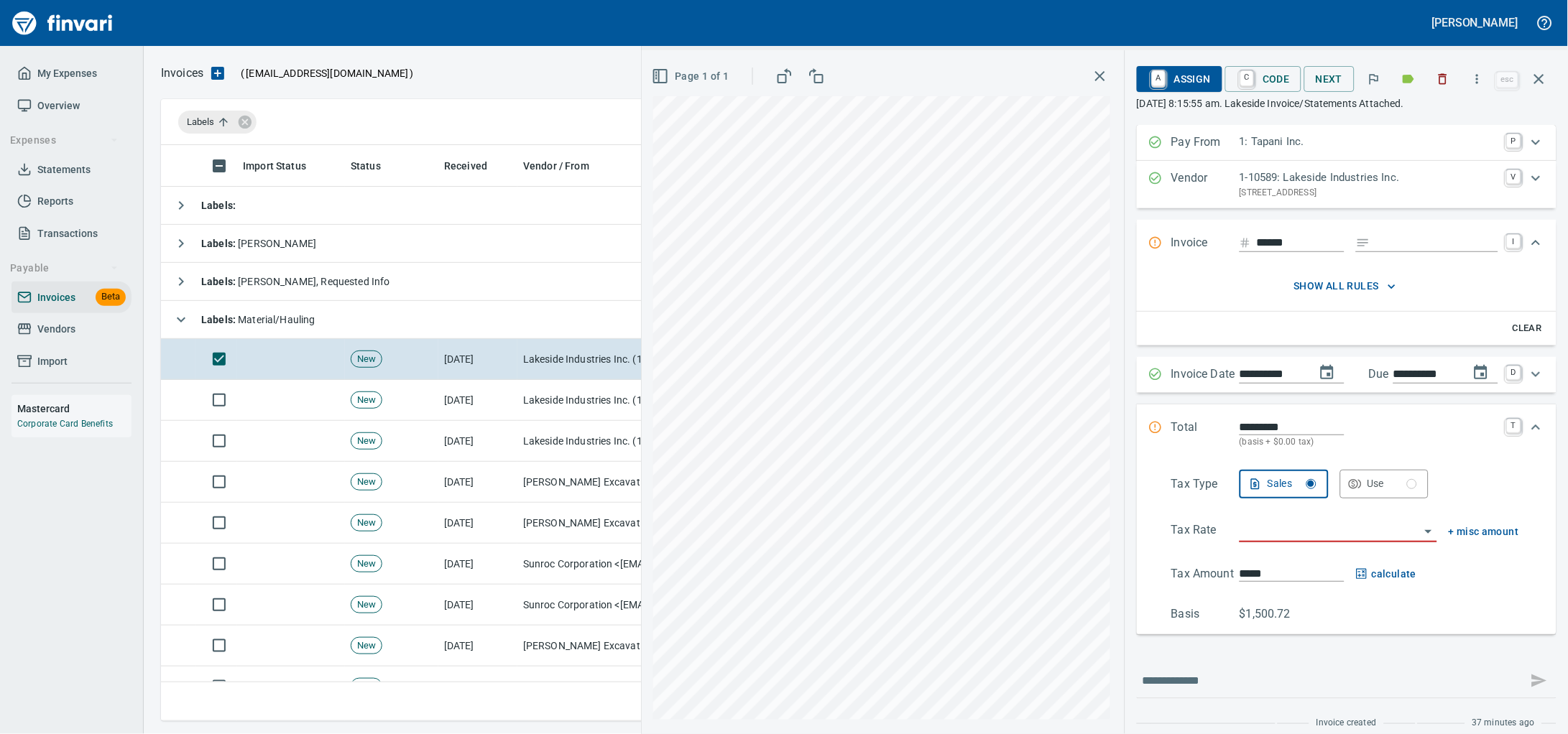
drag, startPoint x: 614, startPoint y: 15, endPoint x: 1529, endPoint y: 82, distance: 917.4
click at [1531, 82] on icon "button" at bounding box center [1539, 79] width 17 height 17
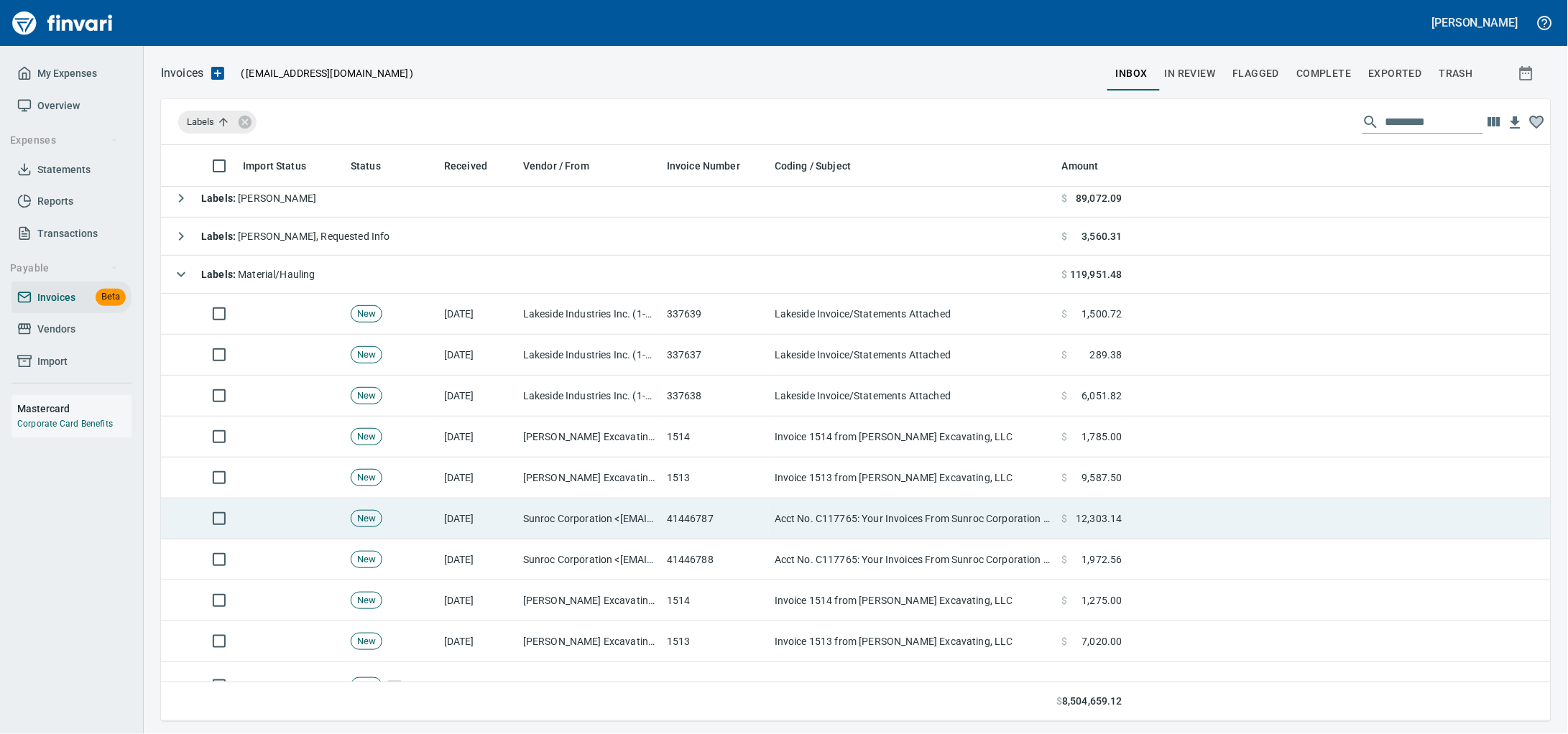
scroll to position [89, 0]
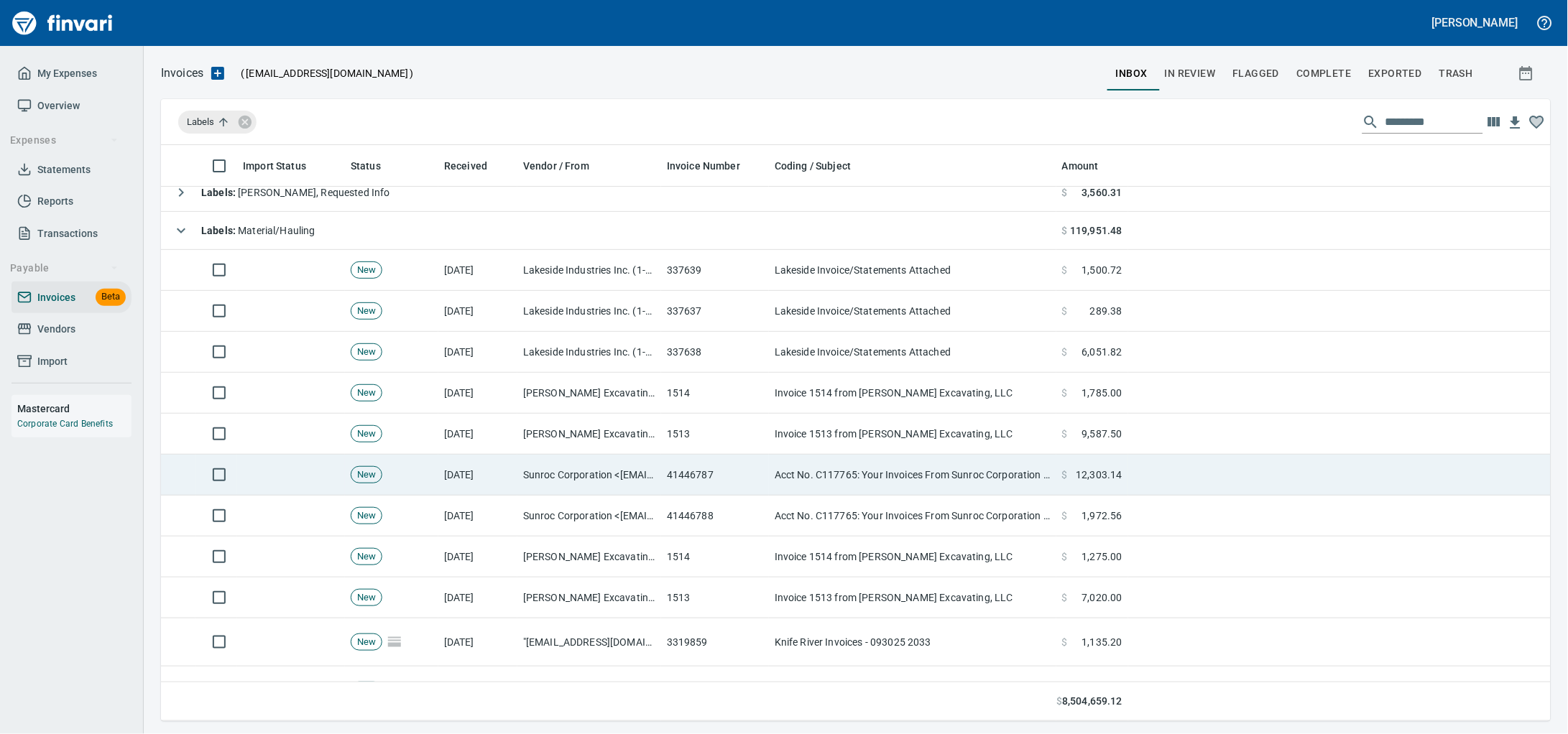
drag, startPoint x: 635, startPoint y: 483, endPoint x: 693, endPoint y: 478, distance: 58.2
click at [633, 483] on td "Sunroc Corporation <[EMAIL_ADDRESS][DOMAIN_NAME]>" at bounding box center [589, 475] width 143 height 41
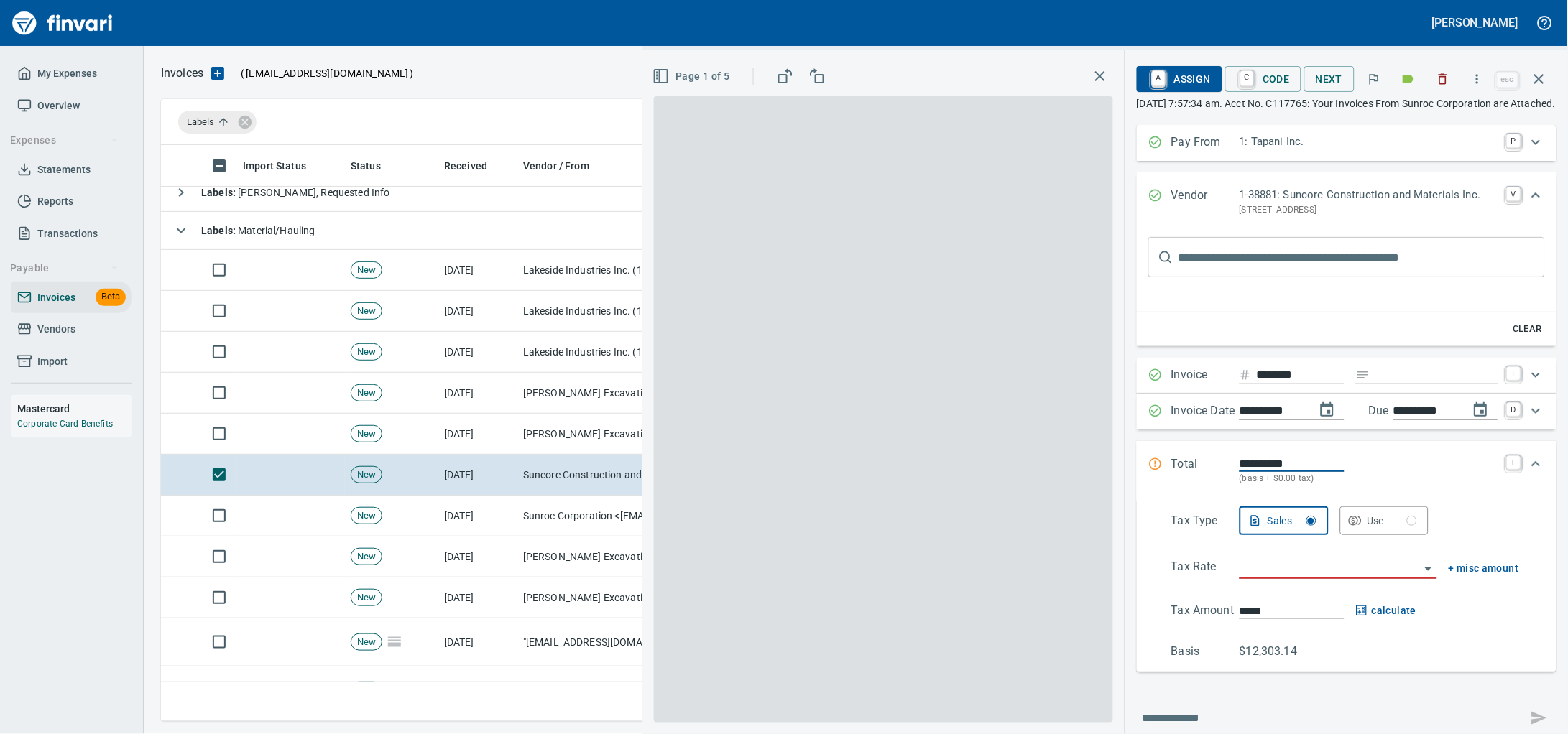
click at [1377, 278] on input "text" at bounding box center [1362, 257] width 367 height 40
click at [1376, 385] on input "Expand" at bounding box center [1436, 376] width 122 height 18
type input "******"
